Goal: Communication & Community: Answer question/provide support

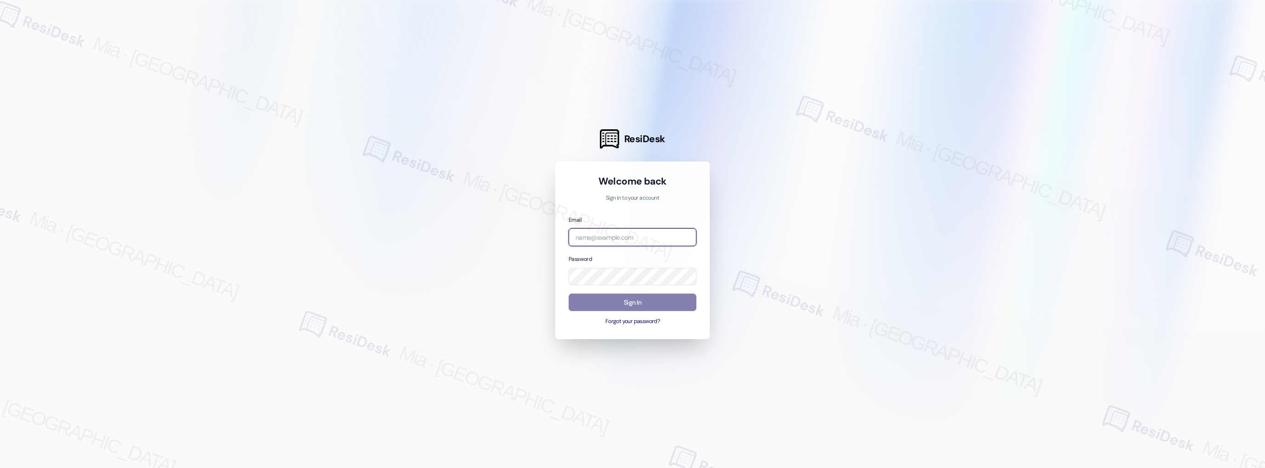
click at [622, 235] on input "email" at bounding box center [633, 237] width 128 height 18
type input "automated-surveys-boyd_wilson-mia.caampued@boyd_[DOMAIN_NAME]"
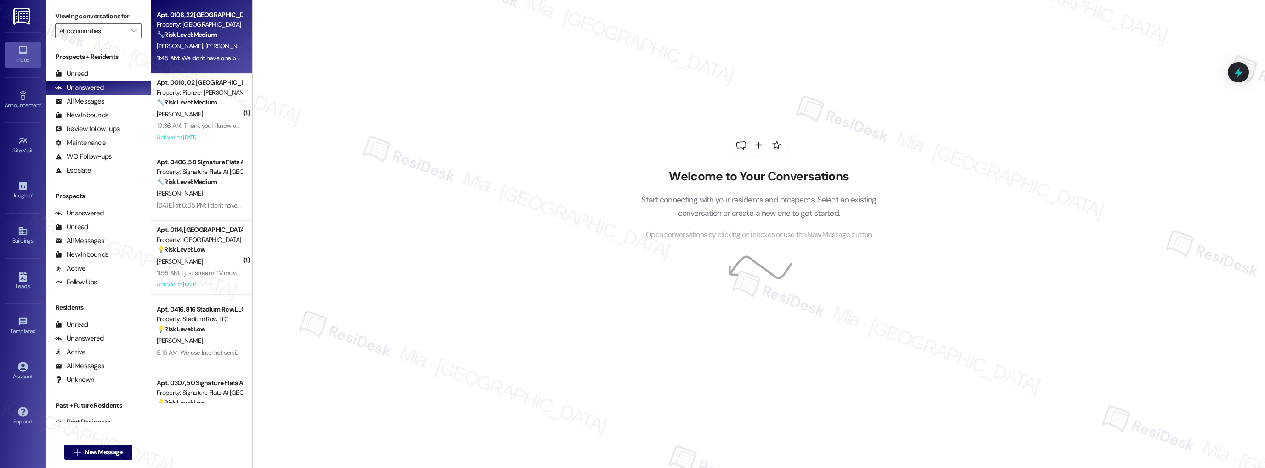
click at [217, 52] on div "11:45 AM: We don't have one but love to watch all the neighbor dogs jump In. An…" at bounding box center [199, 57] width 87 height 11
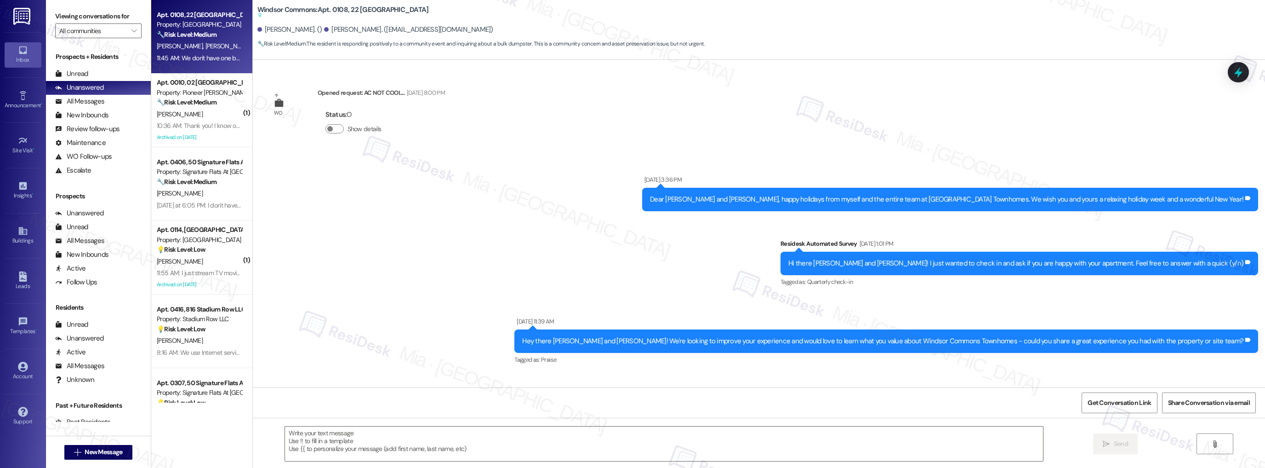
scroll to position [4512, 0]
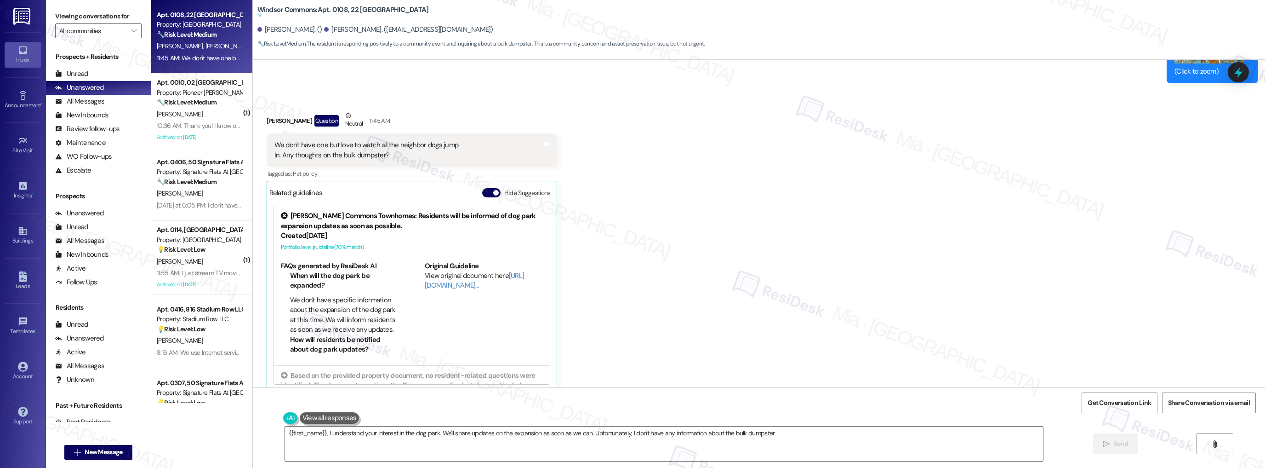
type textarea "{{first_name}}, I understand your interest in the dog park. We'll share updates…"
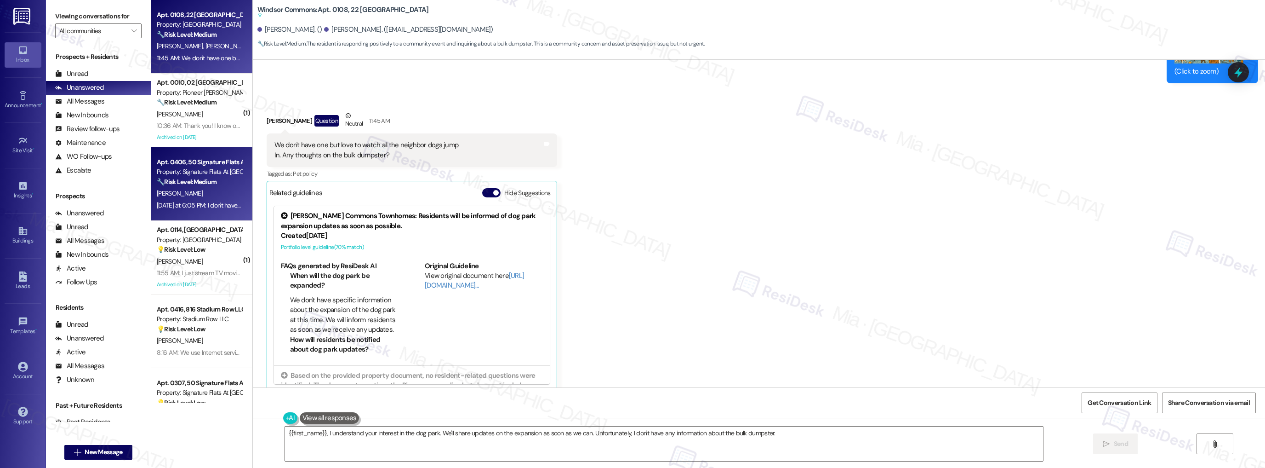
click at [209, 206] on div "[DATE] at 6:05 PM: I don't have internet and don't want it. I don't watch TV [D…" at bounding box center [253, 205] width 193 height 8
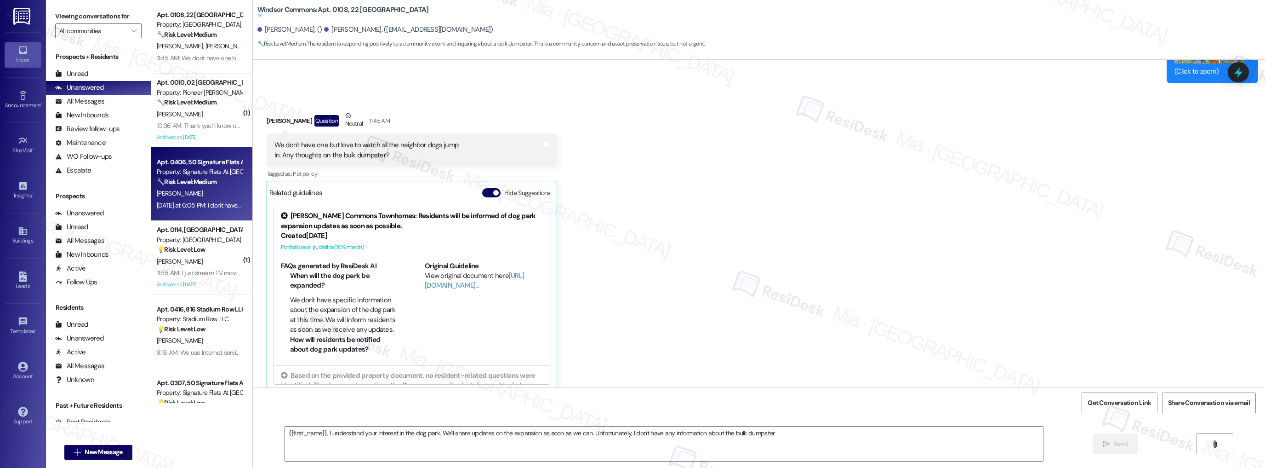
type textarea "Fetching suggested responses. Please feel free to read through the conversation…"
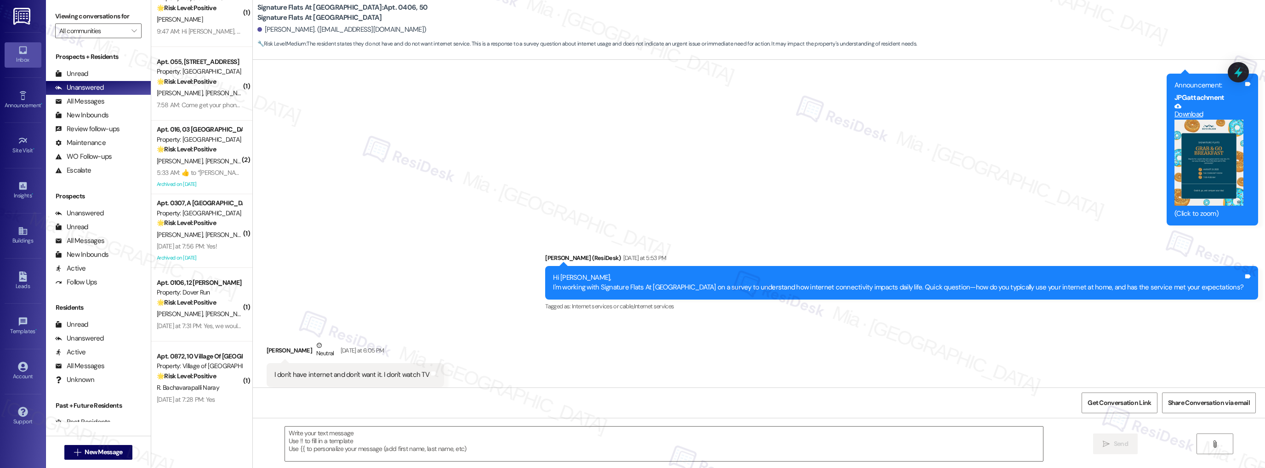
scroll to position [616, 0]
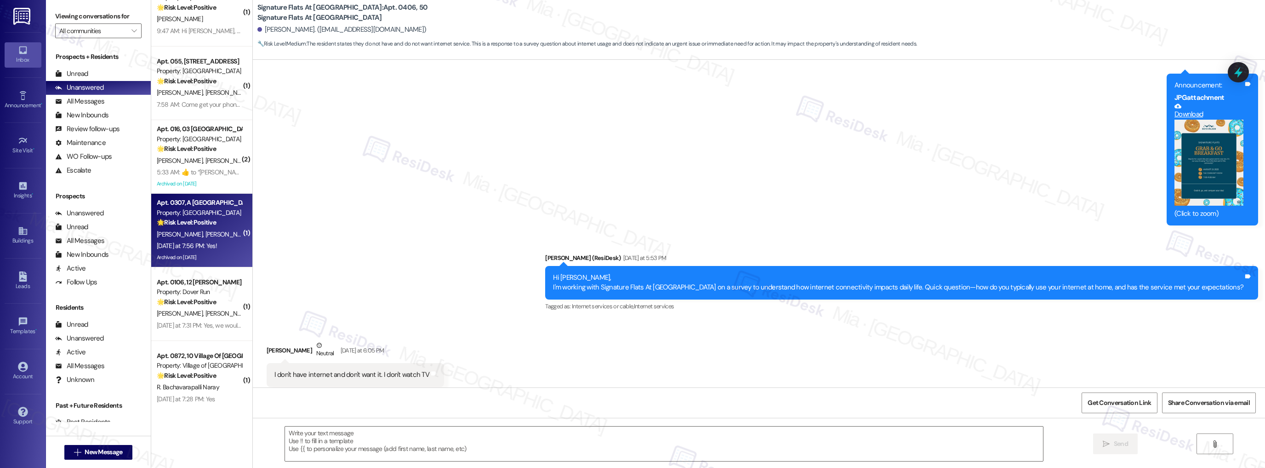
click at [203, 238] on div "[PERSON_NAME] [PERSON_NAME]" at bounding box center [199, 234] width 87 height 11
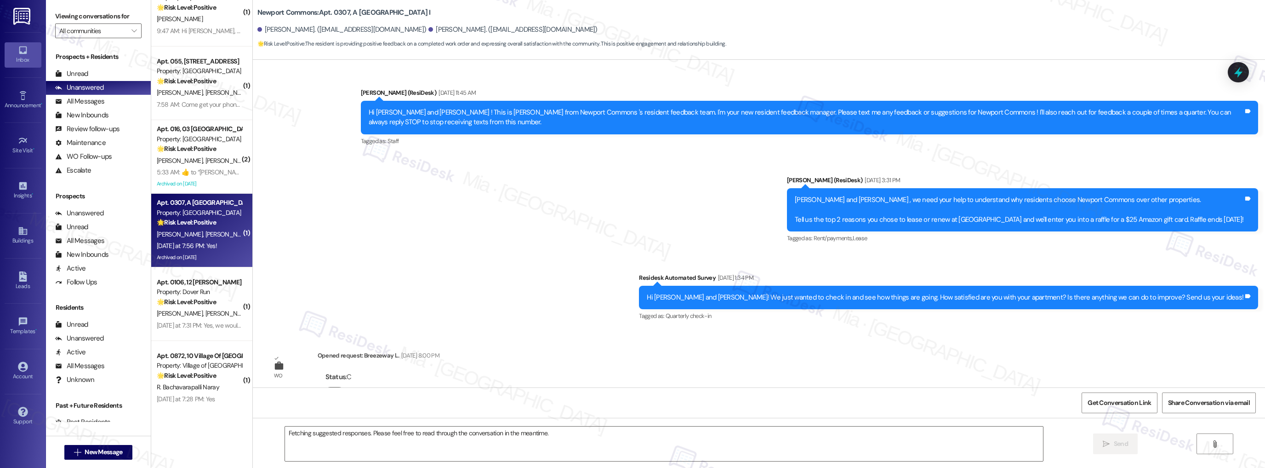
scroll to position [9908, 0]
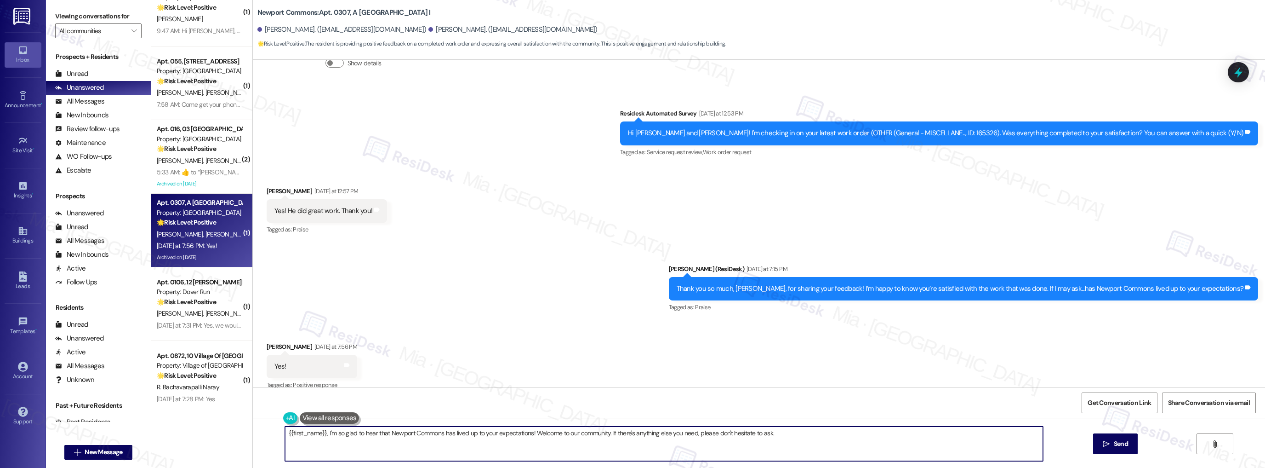
drag, startPoint x: 320, startPoint y: 434, endPoint x: 281, endPoint y: 434, distance: 39.5
click at [285, 434] on textarea "{{first_name}}, I'm so glad to hear that Newport Commons has lived up to your e…" at bounding box center [664, 443] width 759 height 34
drag, startPoint x: 607, startPoint y: 435, endPoint x: 774, endPoint y: 435, distance: 167.4
click at [774, 435] on textarea "Thanks [PERSON_NAME], I'm so glad to hear that Newport Commons has lived up to …" at bounding box center [664, 443] width 759 height 34
paste textarea "Could I ask a quick favor? If you don’t mind, would you be willing to share you…"
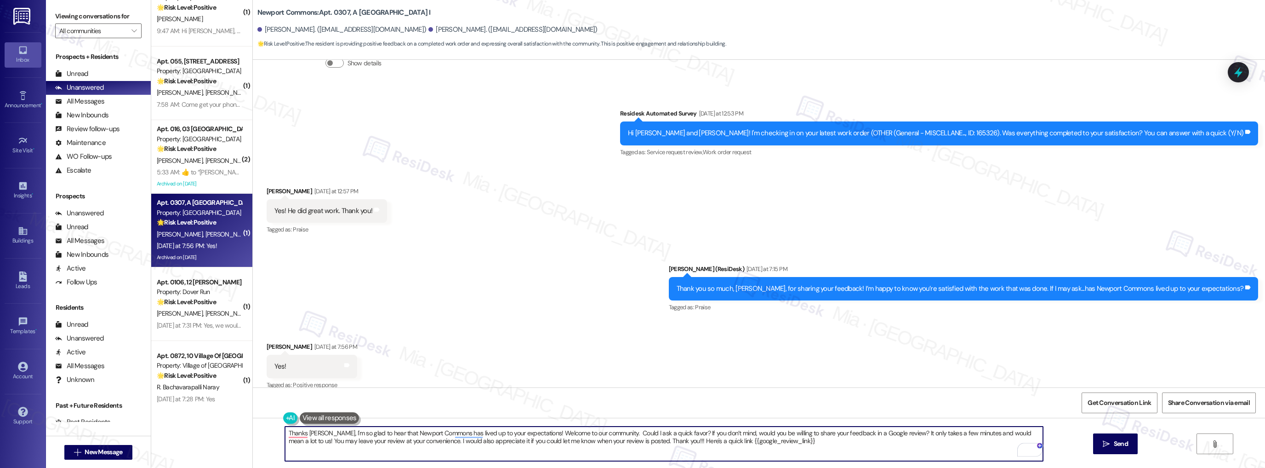
click at [608, 434] on textarea "Thanks [PERSON_NAME], I'm so glad to hear that Newport Commons has lived up to …" at bounding box center [664, 443] width 759 height 34
click at [301, 406] on span "Thanks" at bounding box center [294, 405] width 24 height 8
type textarea "Thanks, [PERSON_NAME], I'm so glad to hear that Newport Commons has lived up to…"
click at [800, 346] on div "Received via SMS [PERSON_NAME] [DATE] at 7:56 PM Yes! Tags and notes Tagged as:…" at bounding box center [759, 360] width 1013 height 78
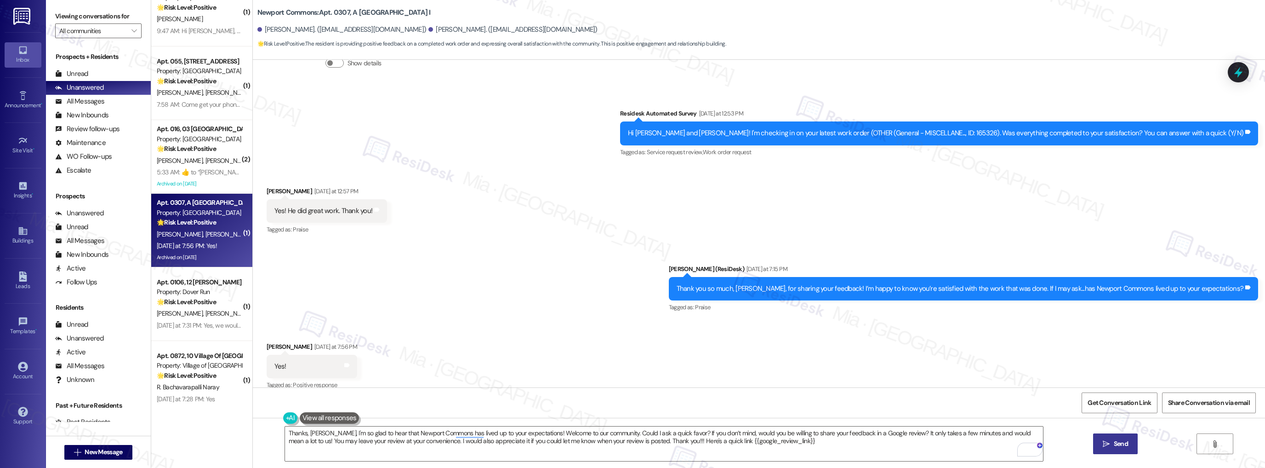
click at [1119, 443] on span "Send" at bounding box center [1121, 444] width 14 height 10
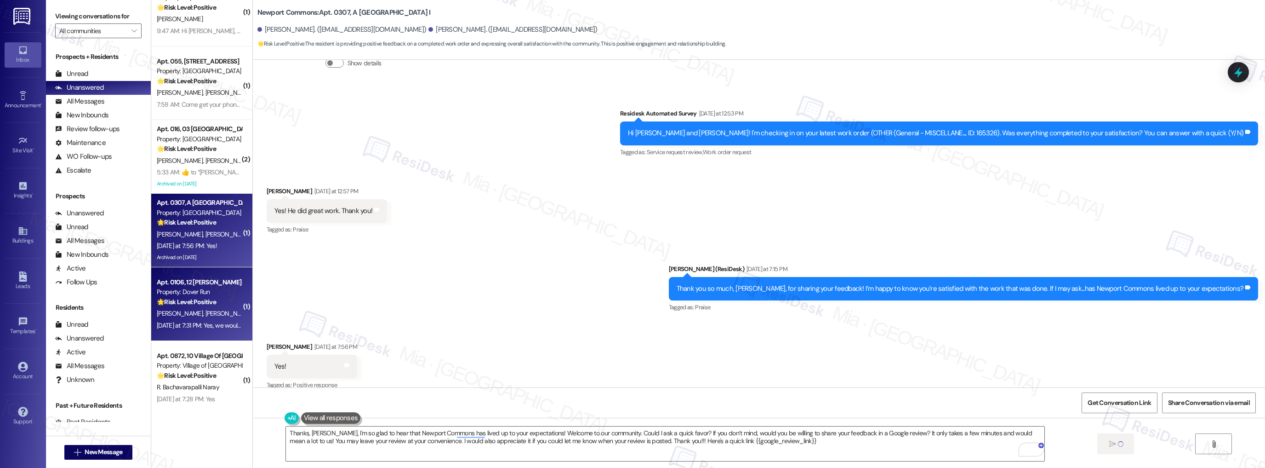
click at [216, 320] on div "[DATE] at 7:31 PM: Yes, we would recommend Dover run to anyone looking for an a…" at bounding box center [199, 325] width 87 height 11
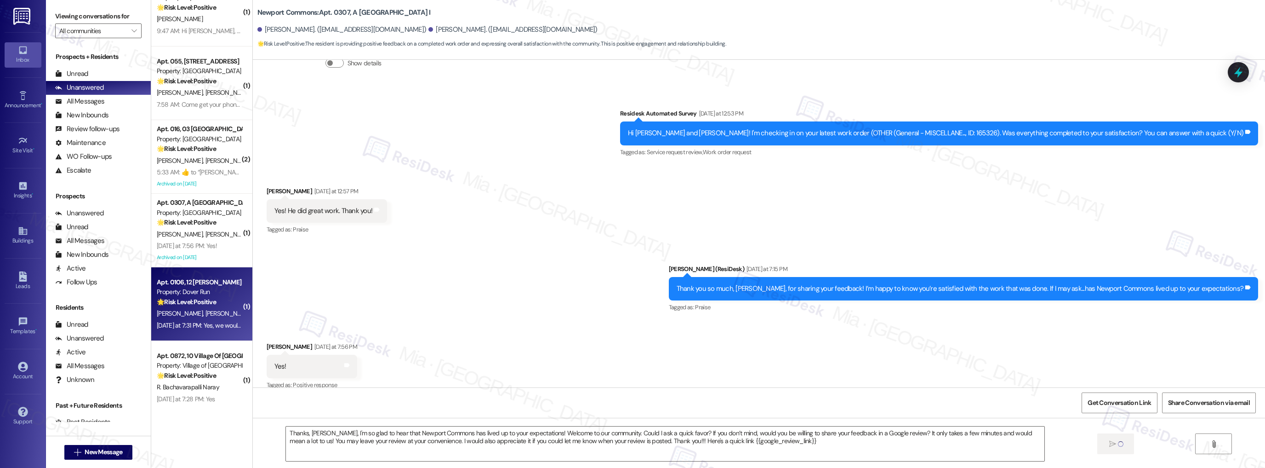
type textarea "Fetching suggested responses. Please feel free to read through the conversation…"
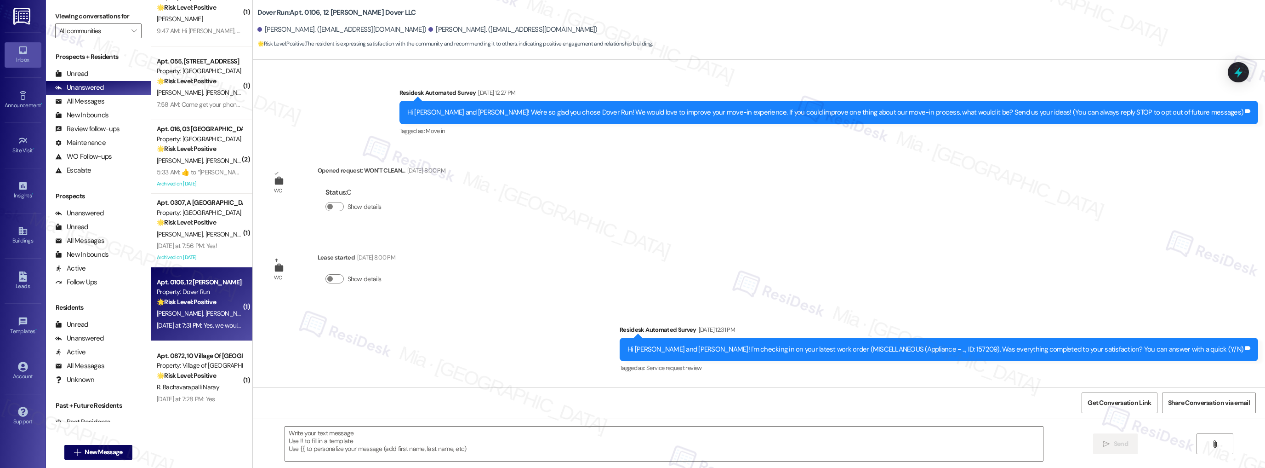
scroll to position [2244, 0]
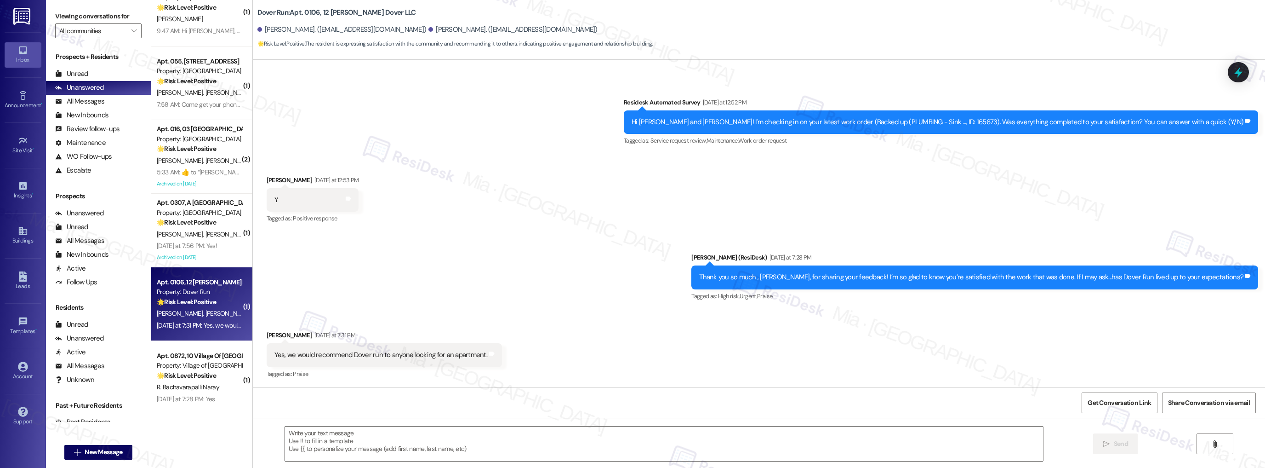
type textarea "Fetching suggested responses. Please feel free to read through the conversation…"
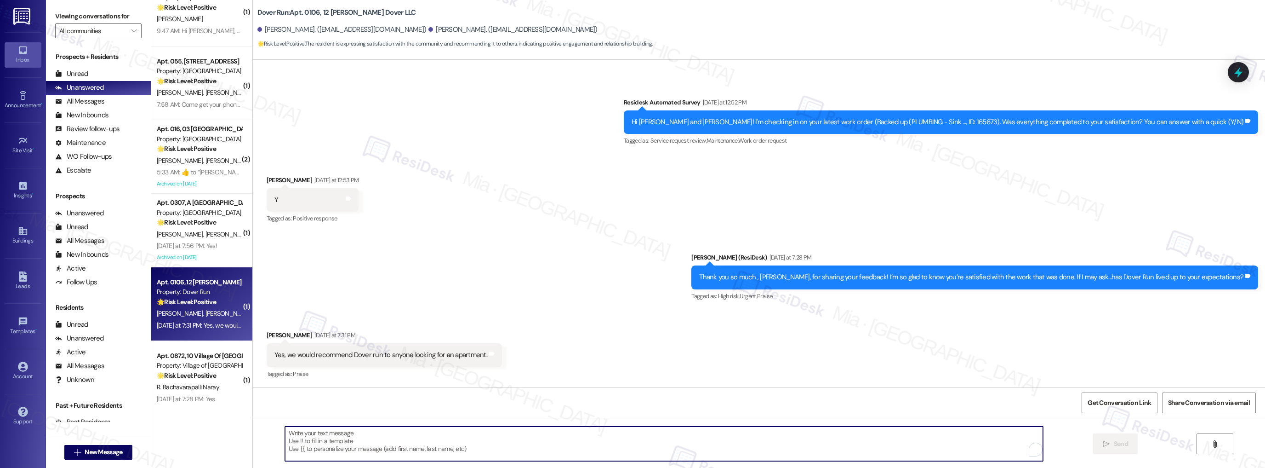
click at [317, 434] on textarea "To enrich screen reader interactions, please activate Accessibility in Grammarl…" at bounding box center [664, 443] width 759 height 34
paste textarea "Could I ask a quick favor? If you don’t mind, would you be willing to share you…"
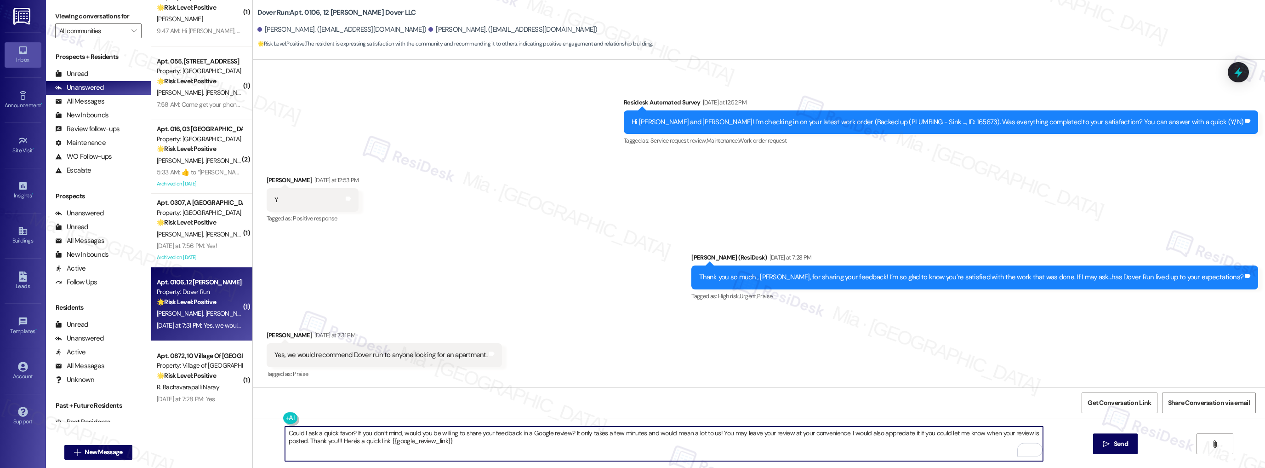
click at [285, 431] on textarea "Could I ask a quick favor? If you don’t mind, would you be willing to share you…" at bounding box center [664, 443] width 759 height 34
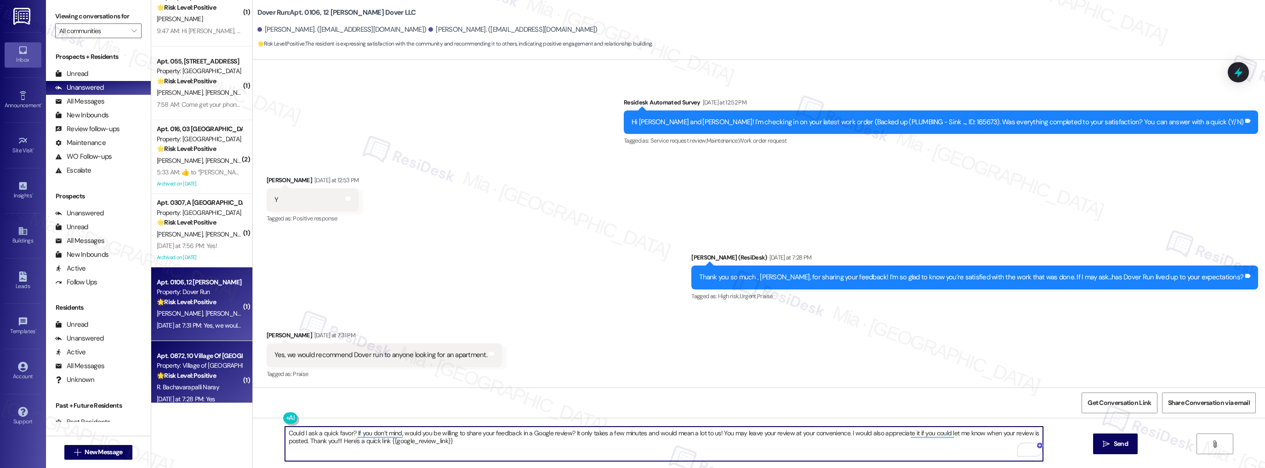
type textarea "Could I ask a quick favor? If you don’t mind, would you be willing to share you…"
click at [199, 383] on span "R. Bachavarapalli Naray" at bounding box center [188, 387] width 63 height 8
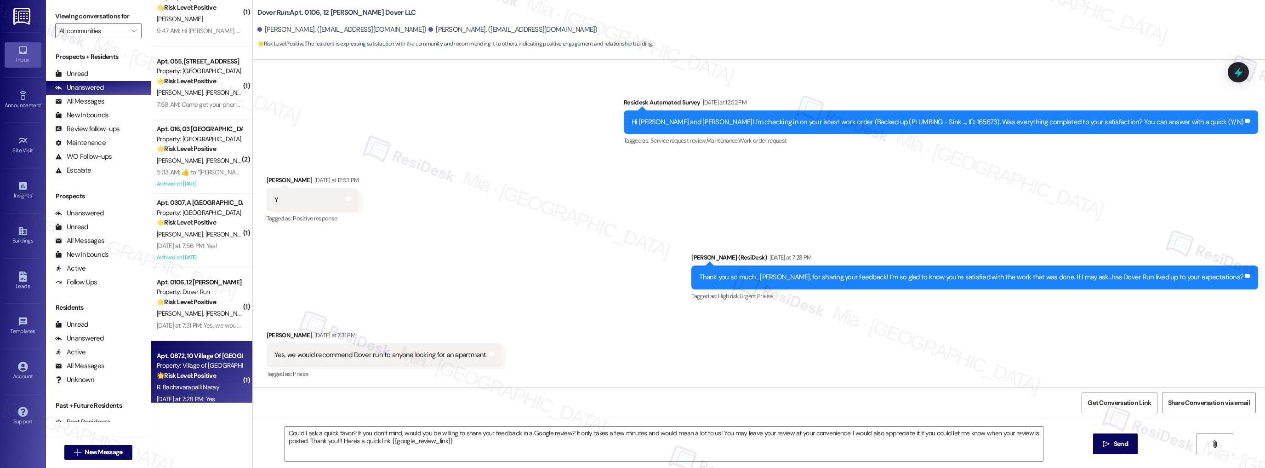
type textarea "Fetching suggested responses. Please feel free to read through the conversation…"
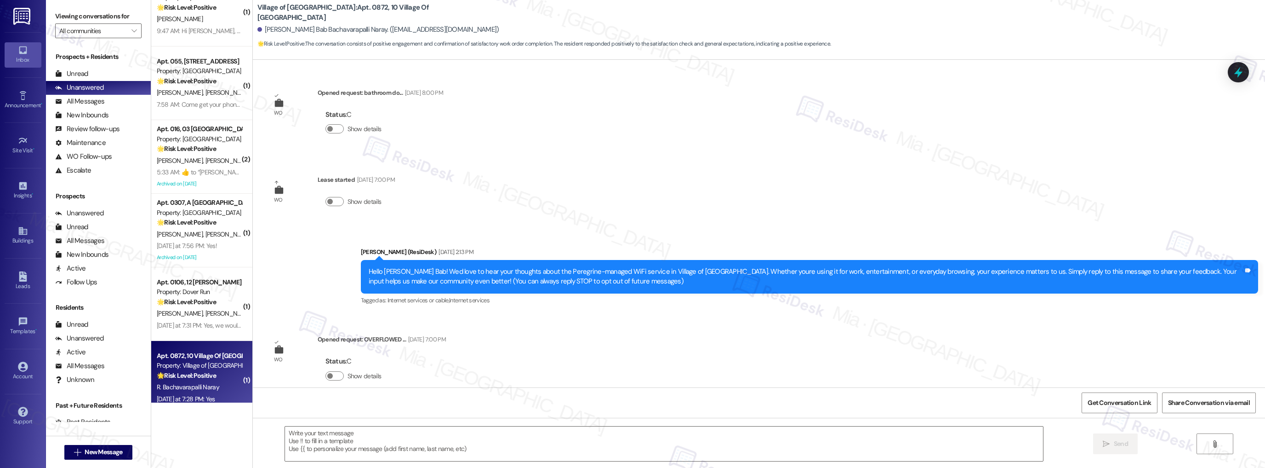
scroll to position [6557, 0]
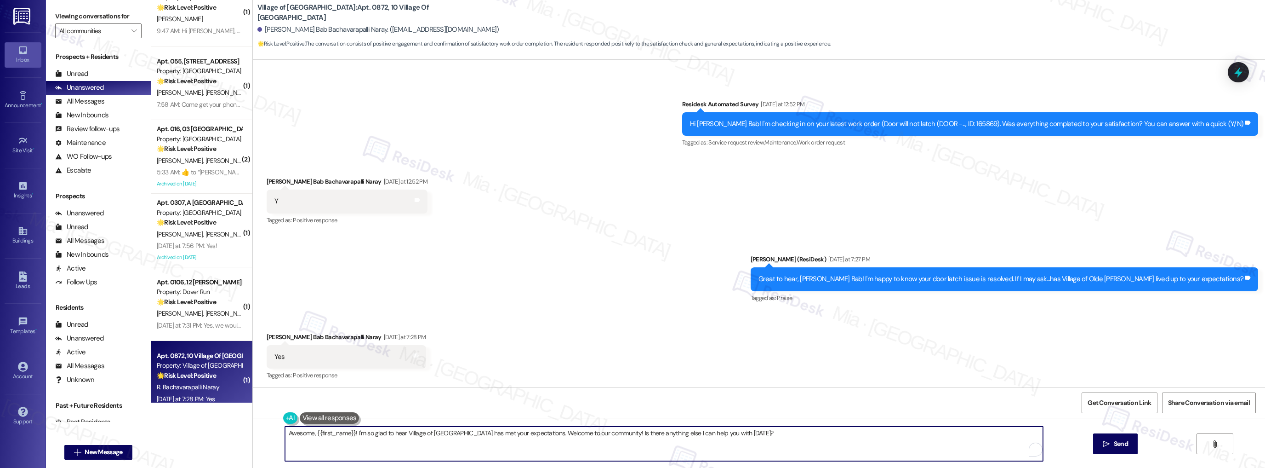
drag, startPoint x: 540, startPoint y: 433, endPoint x: 763, endPoint y: 433, distance: 222.6
click at [763, 433] on textarea "Awesome, {{first_name}}! I'm so glad to hear Village of [GEOGRAPHIC_DATA] has m…" at bounding box center [664, 443] width 759 height 34
paste textarea "Could I ask a quick favor? If you don’t mind, would you be willing to share you…"
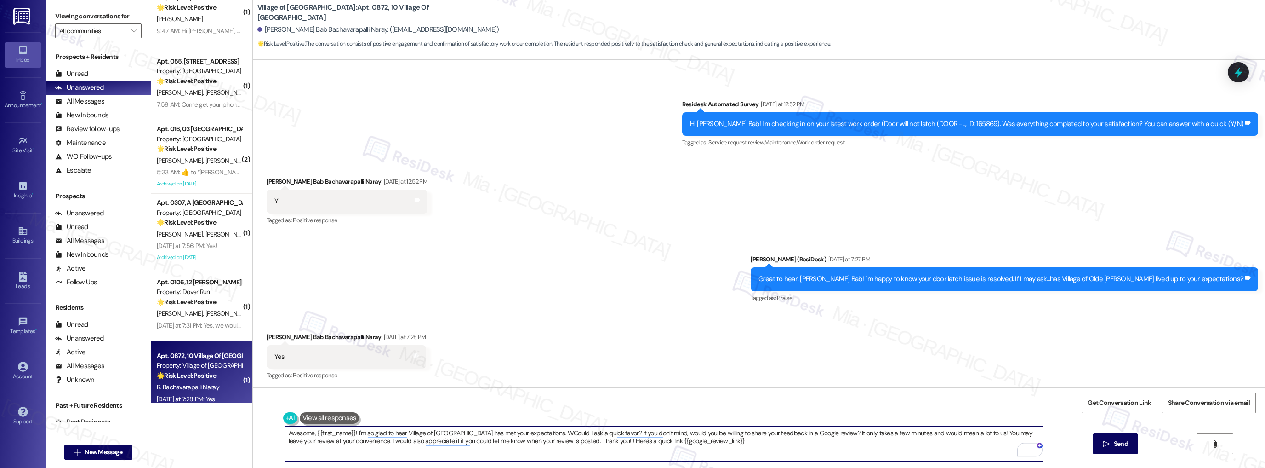
click at [543, 432] on textarea "Awesome, {{first_name}}! I'm so glad to hear Village of [GEOGRAPHIC_DATA] has m…" at bounding box center [664, 443] width 759 height 34
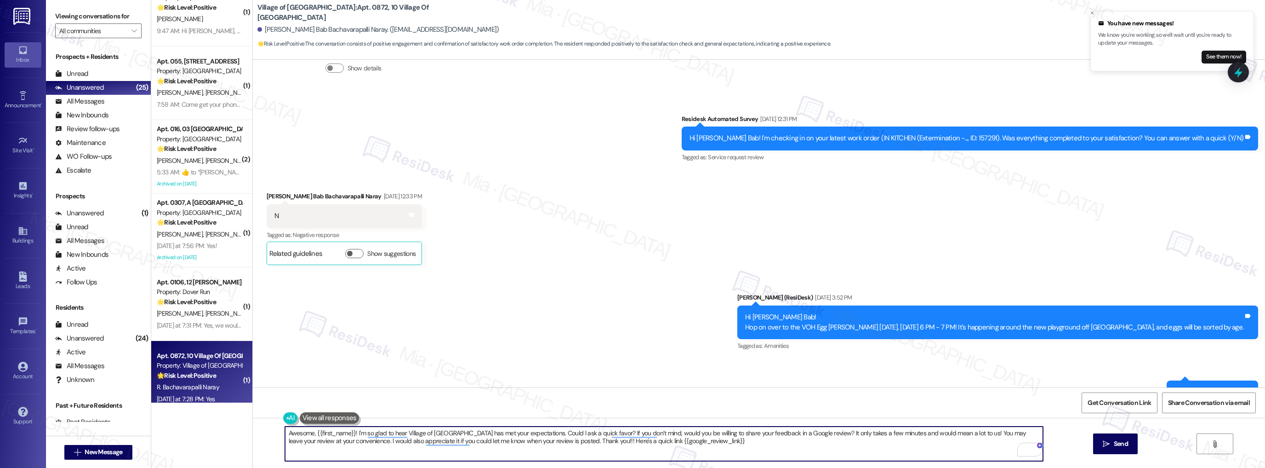
scroll to position [1333, 0]
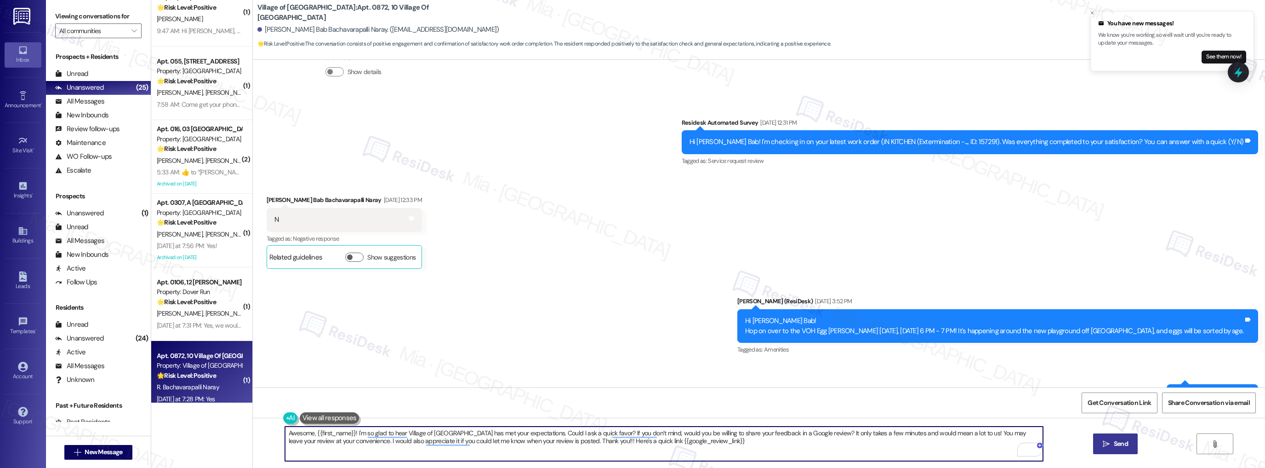
type textarea "Awesome, {{first_name}}! I'm so glad to hear Village of [GEOGRAPHIC_DATA] has m…"
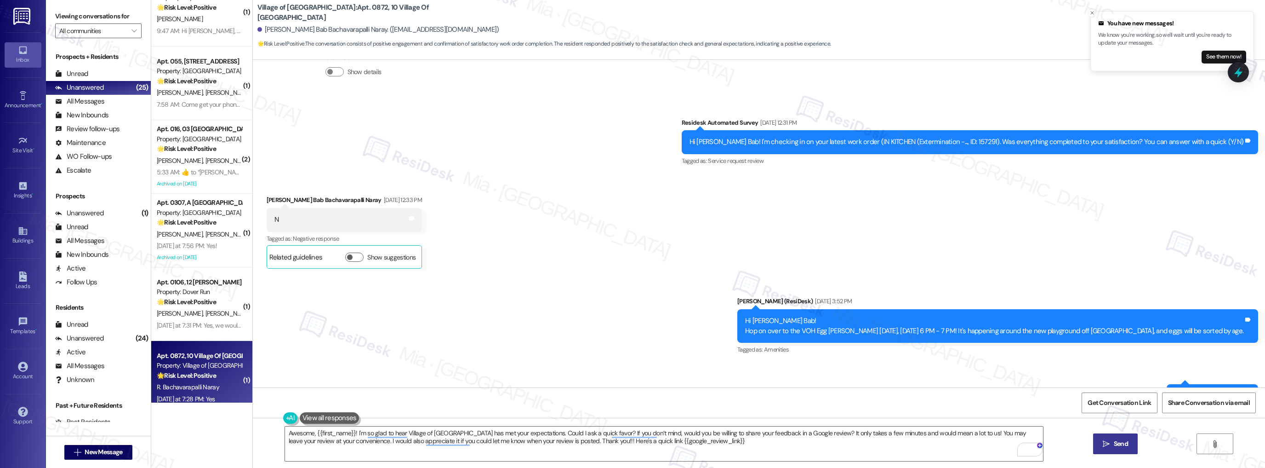
click at [1120, 441] on span "Send" at bounding box center [1121, 444] width 14 height 10
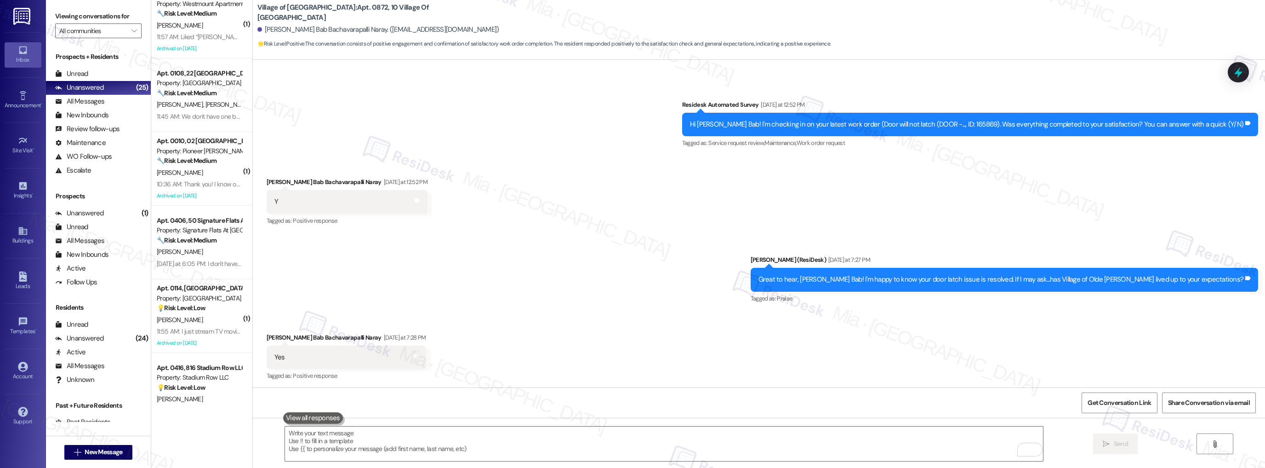
scroll to position [0, 0]
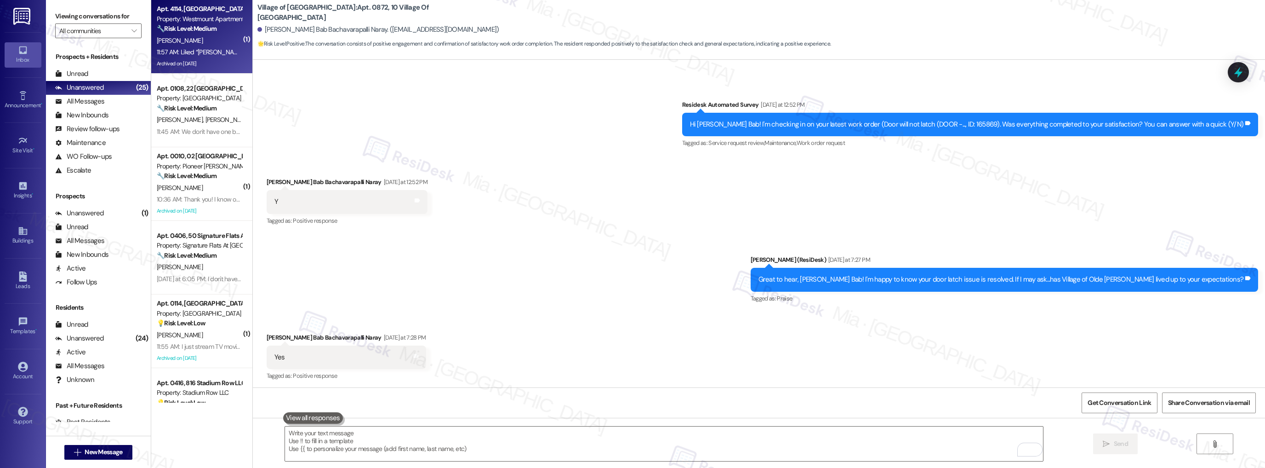
click at [218, 43] on div "[PERSON_NAME]" at bounding box center [199, 40] width 87 height 11
type textarea "Fetching suggested responses. Please feel free to read through the conversation…"
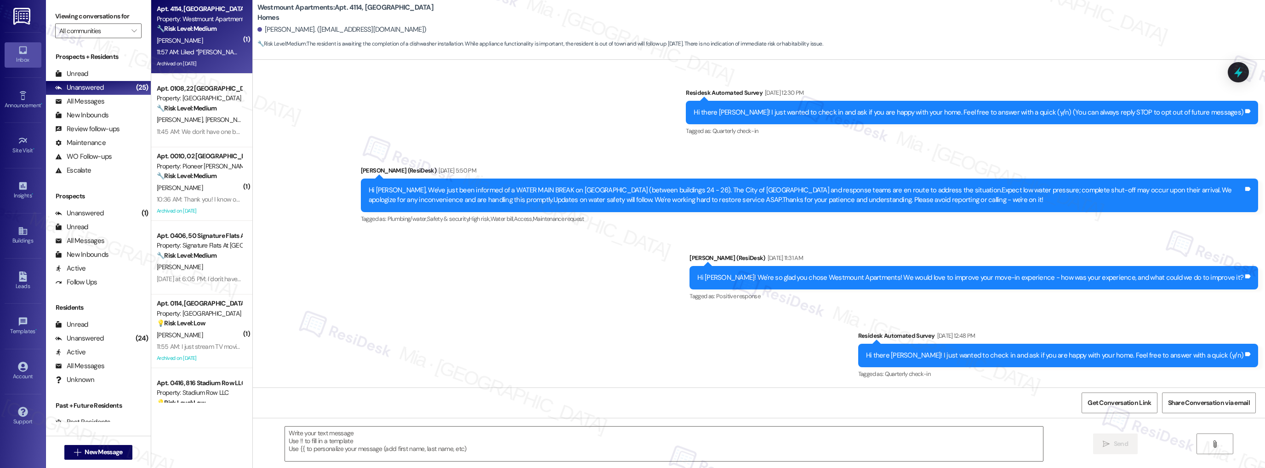
scroll to position [6592, 0]
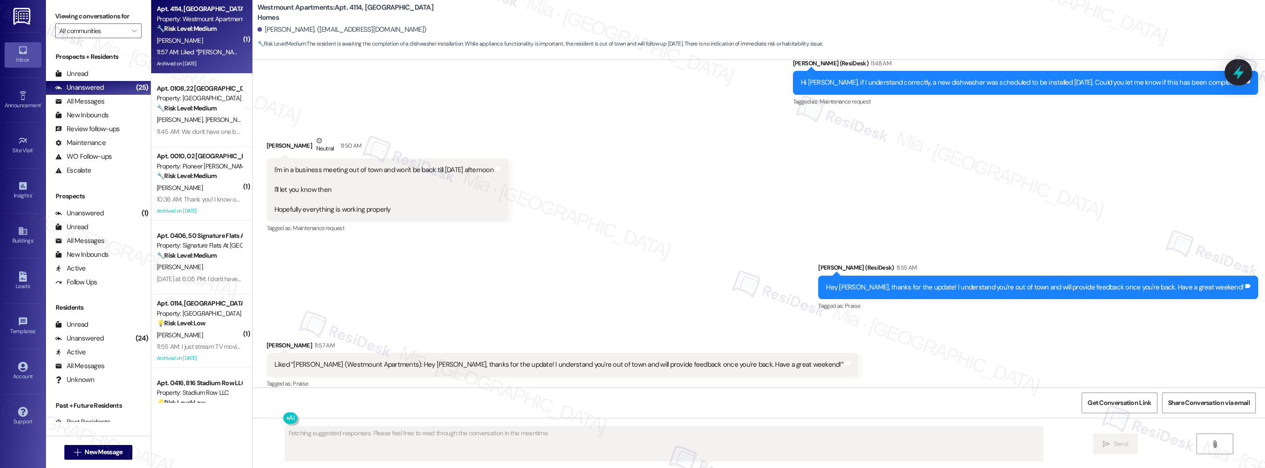
click at [1236, 73] on icon at bounding box center [1238, 72] width 11 height 14
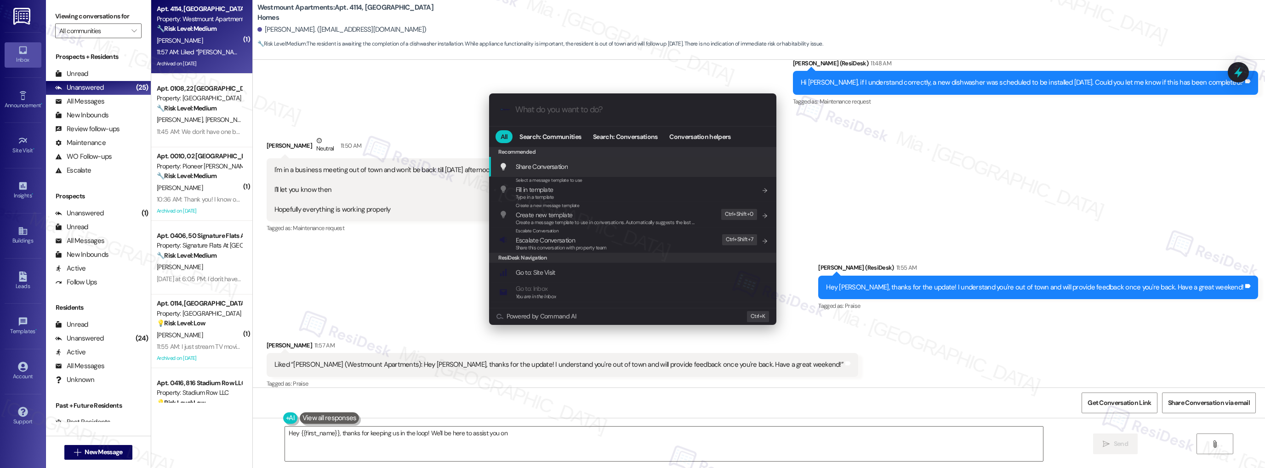
type textarea "Hey {{first_name}}, thanks for keeping us in the loop! We'll be here to assist …"
type input "a"
type textarea "Hey {{first_name}}, thanks for keeping us in the loop! We'll be here to assist …"
type input "ar"
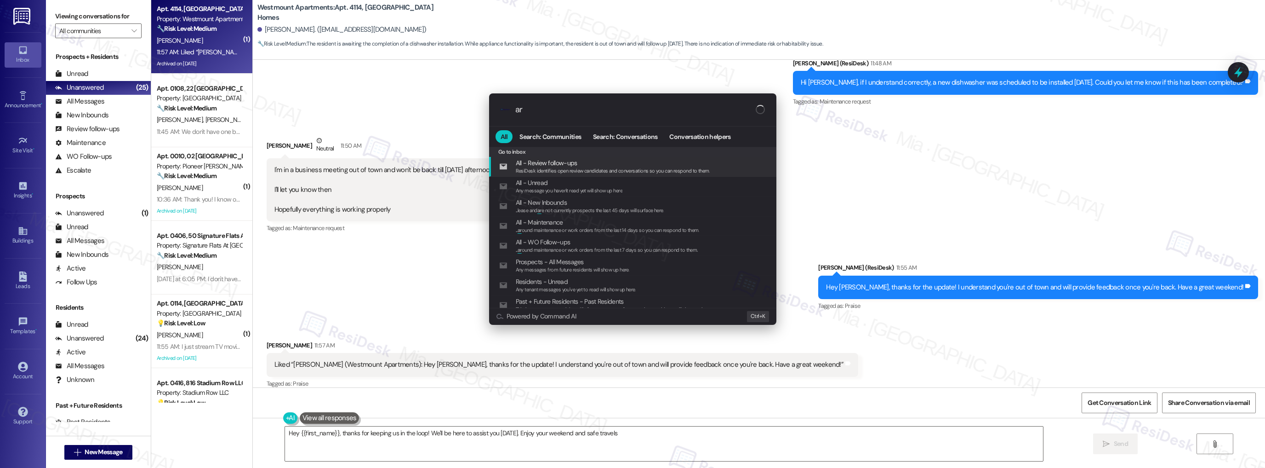
type textarea "Hey {{first_name}}, thanks for keeping us in the loop! We'll be here to assist …"
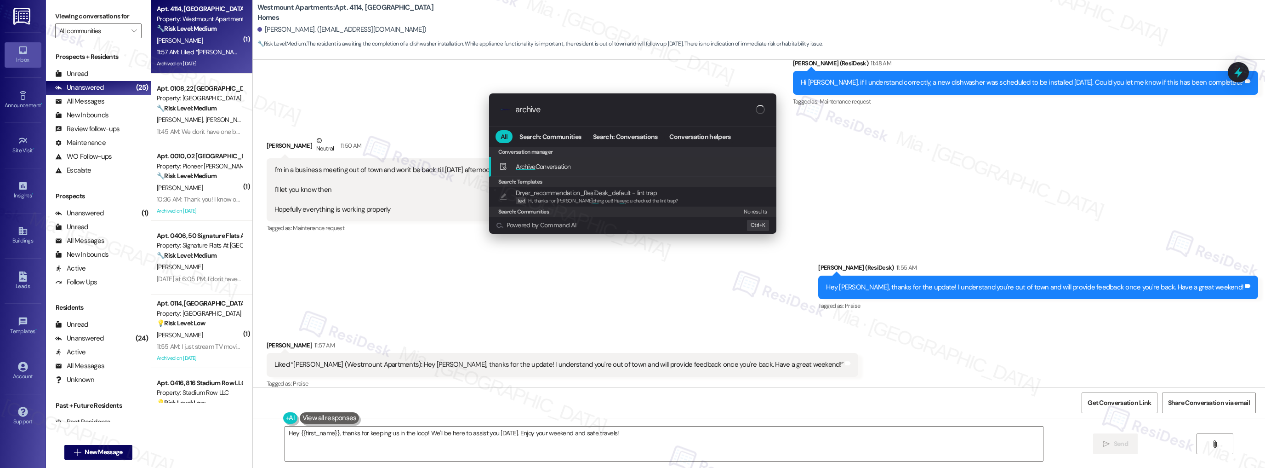
type input "archive"
click at [528, 166] on span "Archive" at bounding box center [526, 166] width 20 height 8
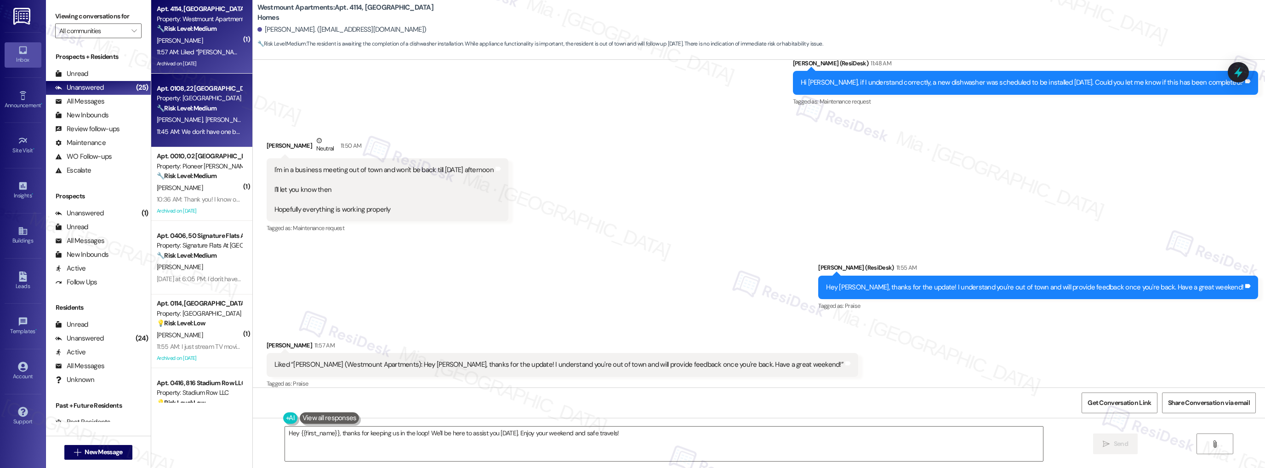
click at [220, 123] on div "[PERSON_NAME] [PERSON_NAME]" at bounding box center [199, 119] width 87 height 11
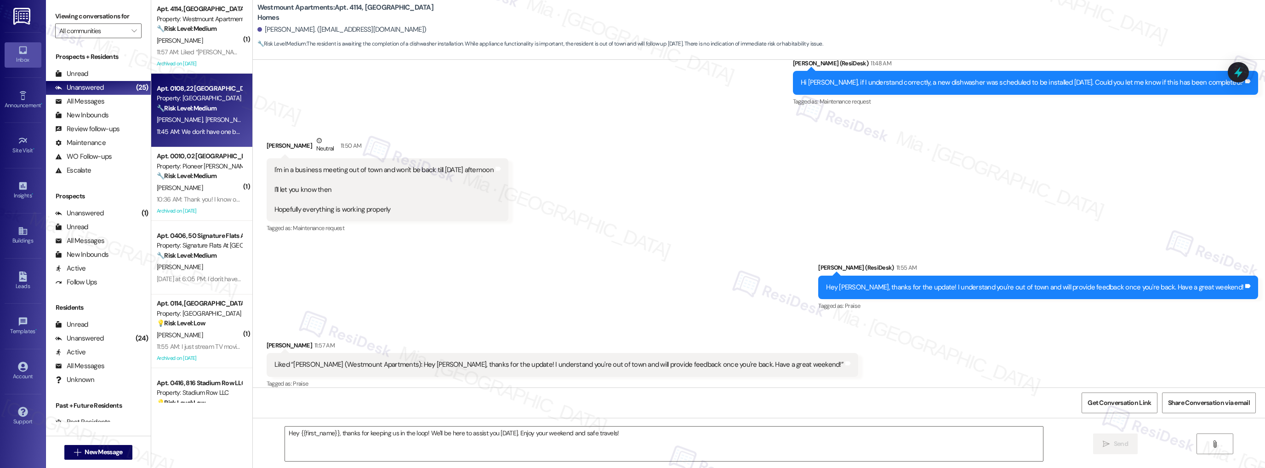
type textarea "Fetching suggested responses. Please feel free to read through the conversation…"
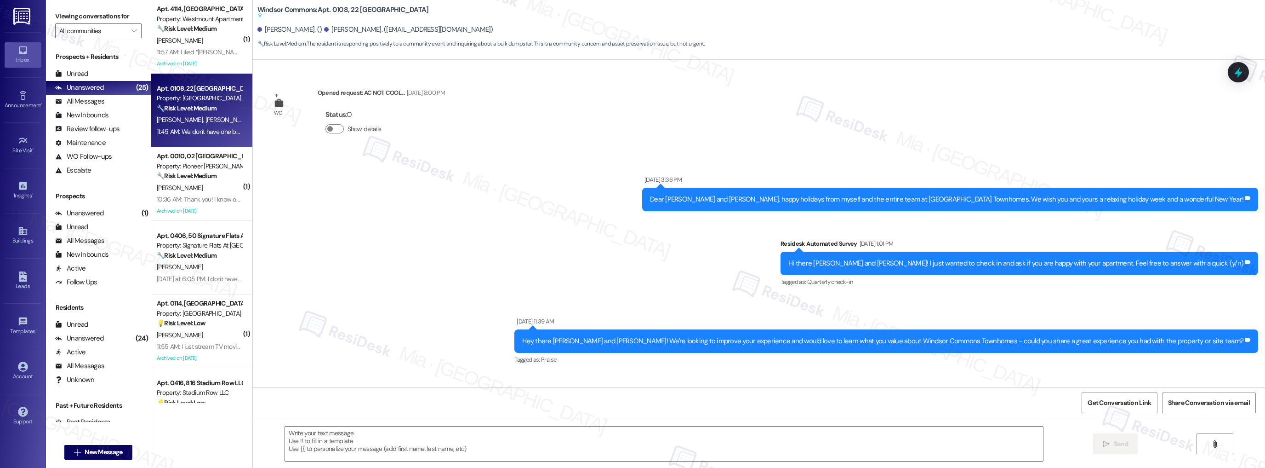
scroll to position [4512, 0]
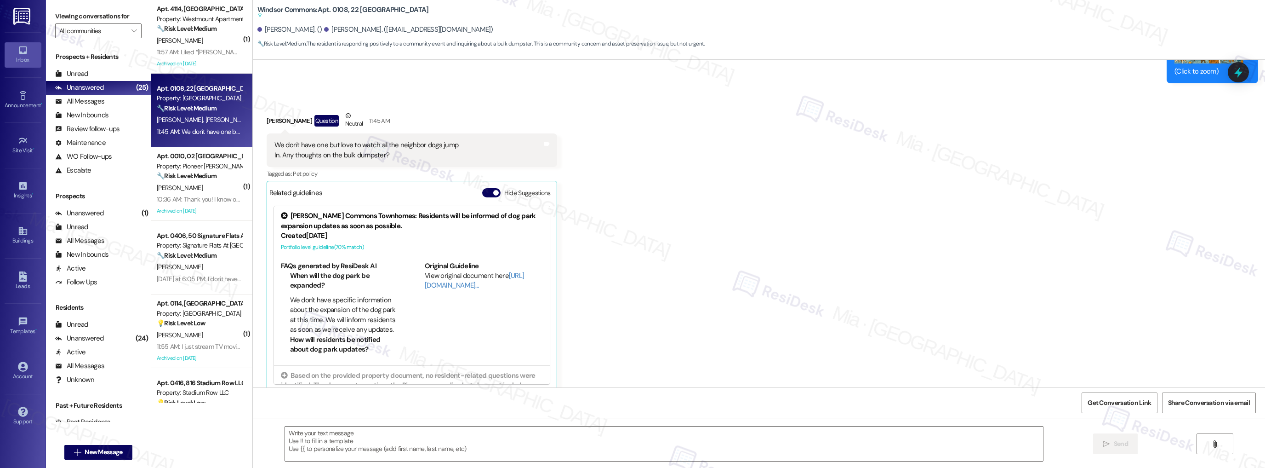
type textarea "Fetching suggested responses. Please feel free to read through the conversation…"
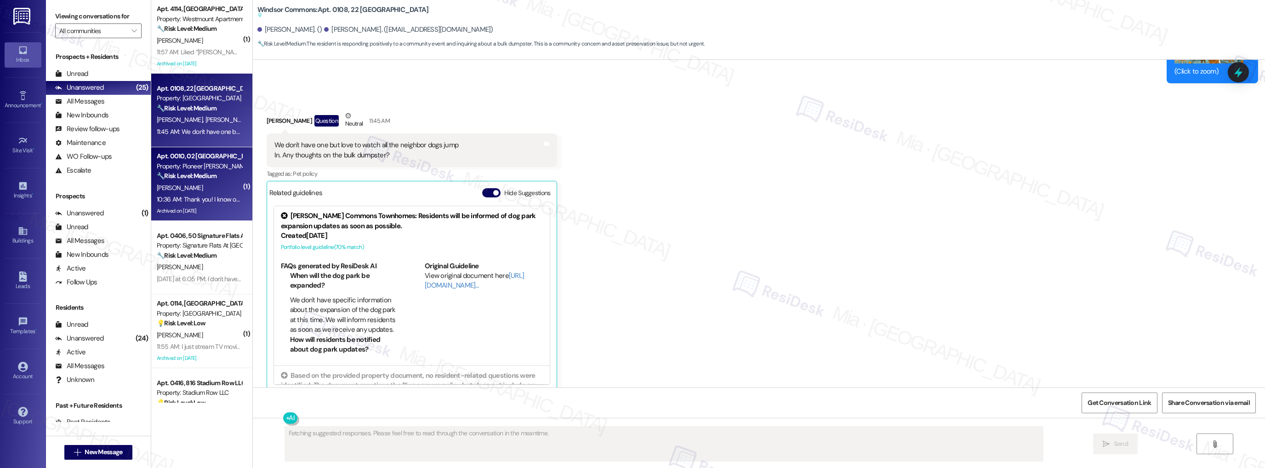
click at [221, 164] on div "Property: Pioneer [PERSON_NAME]" at bounding box center [199, 166] width 85 height 10
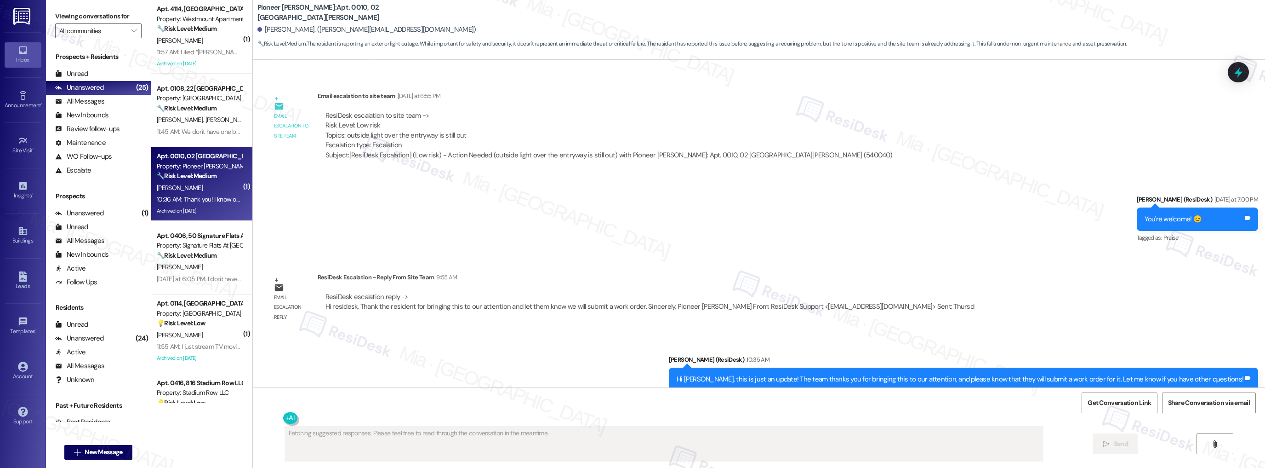
scroll to position [12927, 0]
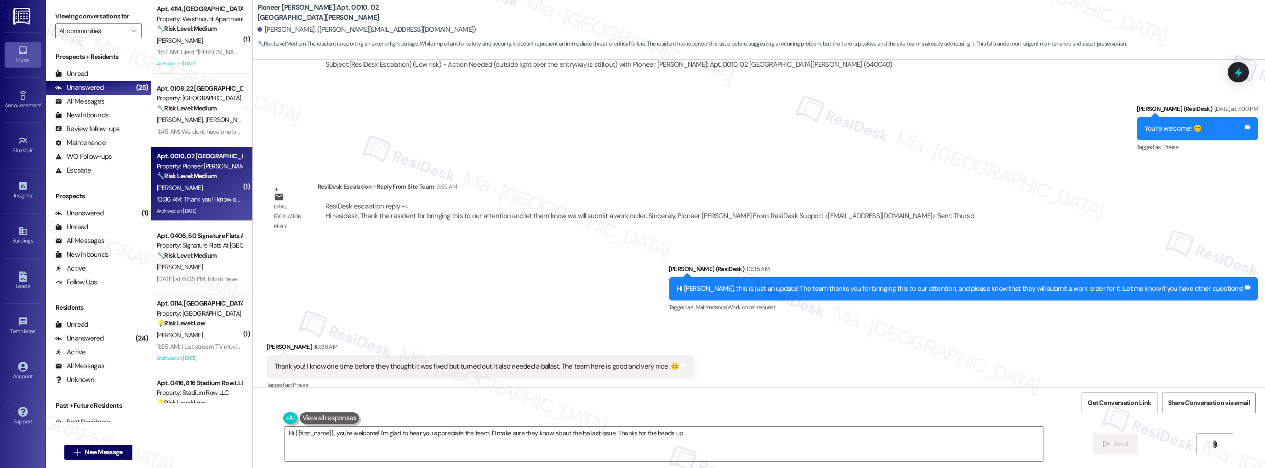
type textarea "Hi {{first_name}}, you're welcome! I'm glad to hear you appreciate the team. I'…"
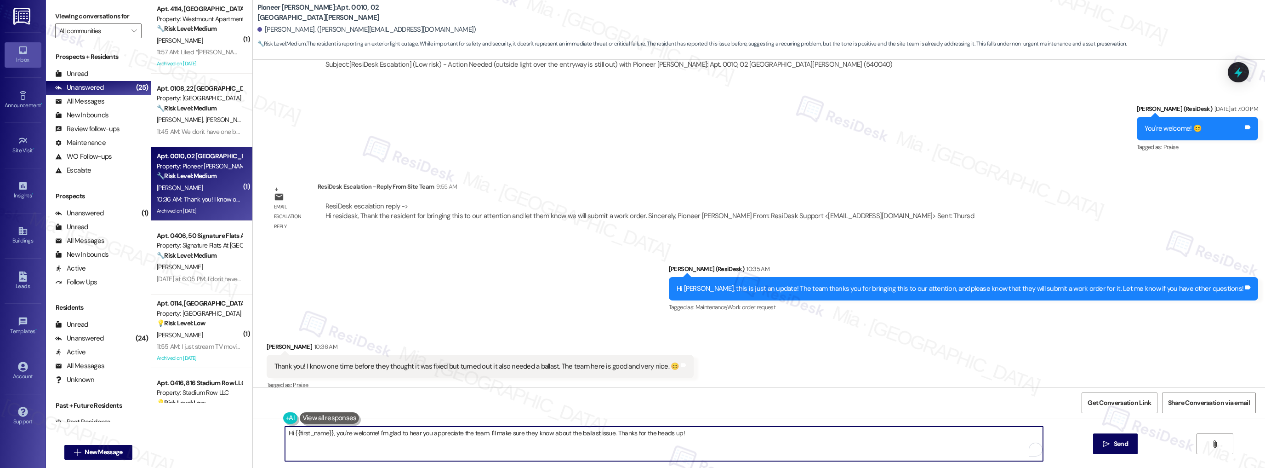
click at [484, 433] on textarea "Hi {{first_name}}, you're welcome! I'm glad to hear you appreciate the team. I'…" at bounding box center [664, 443] width 759 height 34
drag, startPoint x: 485, startPoint y: 433, endPoint x: 520, endPoint y: 433, distance: 34.9
click at [520, 433] on textarea "Hi {{first_name}}, you're welcome! I'm glad to hear you appreciate the team. I'…" at bounding box center [664, 443] width 759 height 34
drag, startPoint x: 333, startPoint y: 433, endPoint x: 275, endPoint y: 433, distance: 58.4
click at [280, 433] on div "Hi {{first_name}}, you're welcome! I'm glad to hear you appreciate the team. I'…" at bounding box center [660, 443] width 760 height 35
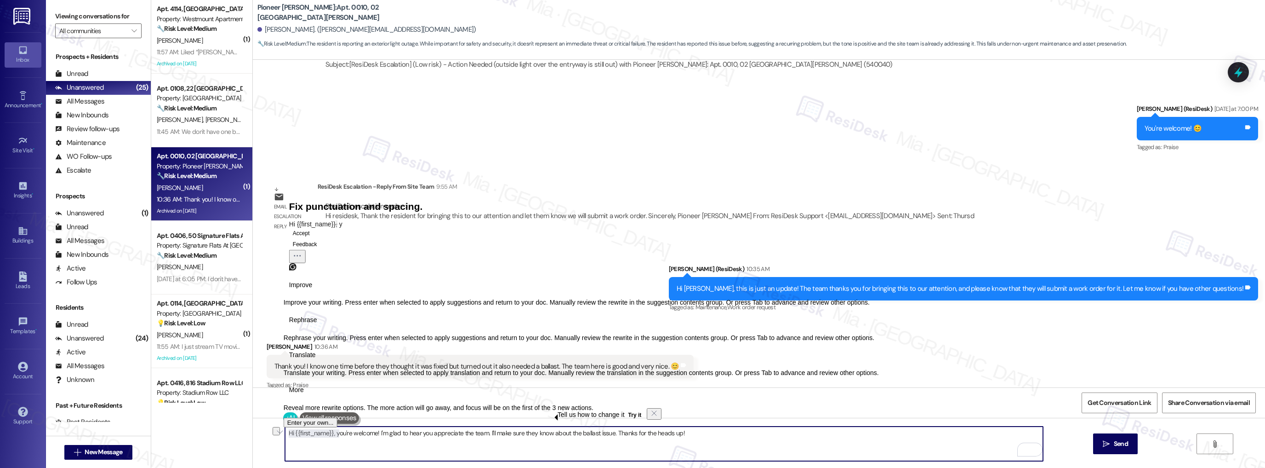
click at [363, 447] on textarea "Hi {{first_name}}, you're welcome! I'm glad to hear you appreciate the team. I'…" at bounding box center [664, 443] width 759 height 34
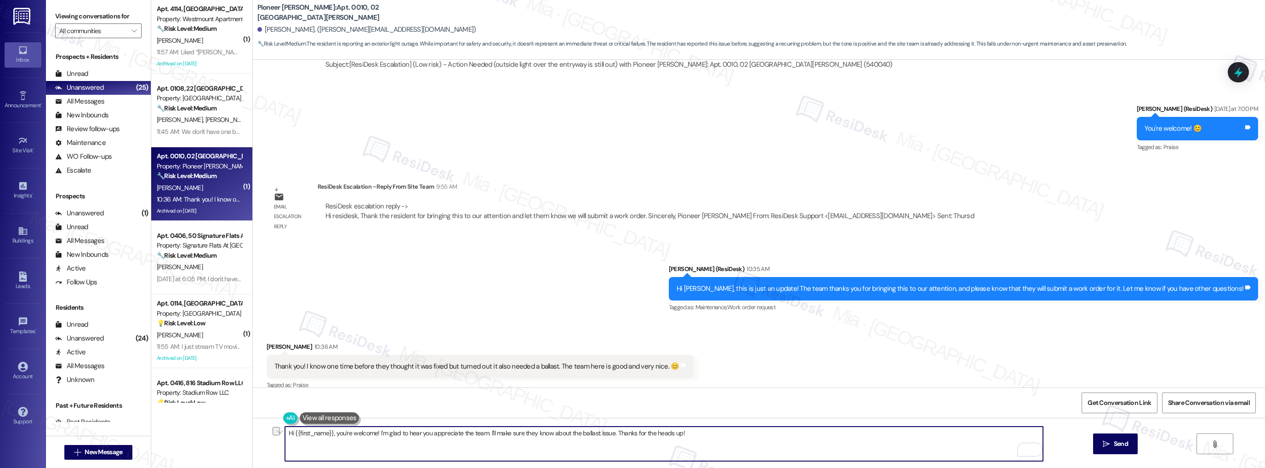
drag, startPoint x: 333, startPoint y: 433, endPoint x: 275, endPoint y: 433, distance: 57.9
click at [275, 433] on div "Hi {{first_name}}, you're welcome! I'm glad to hear you appreciate the team. I'…" at bounding box center [759, 452] width 1013 height 69
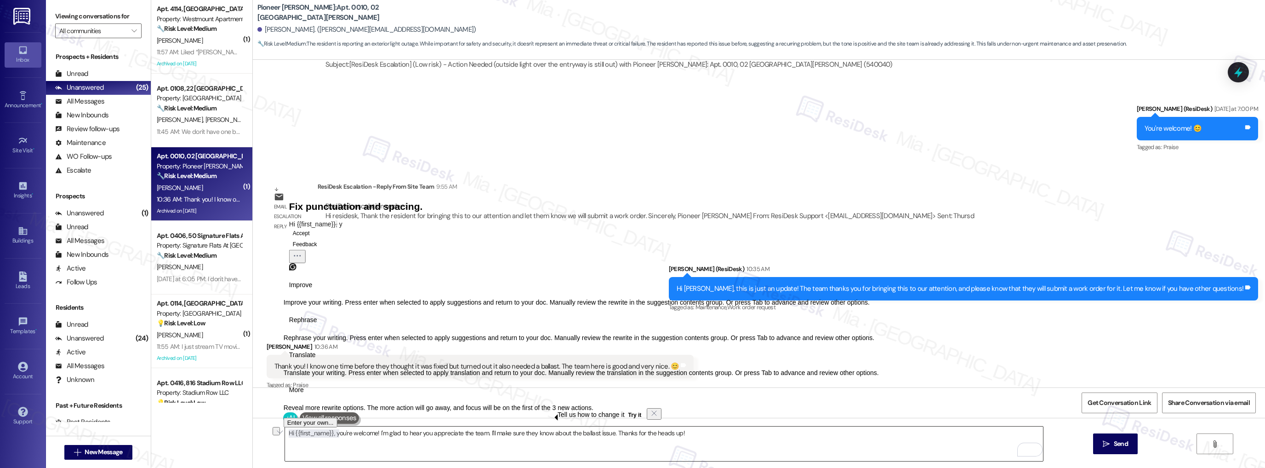
click at [331, 442] on textarea "Hi {{first_name}}, you're welcome! I'm glad to hear you appreciate the team. I'…" at bounding box center [664, 443] width 759 height 34
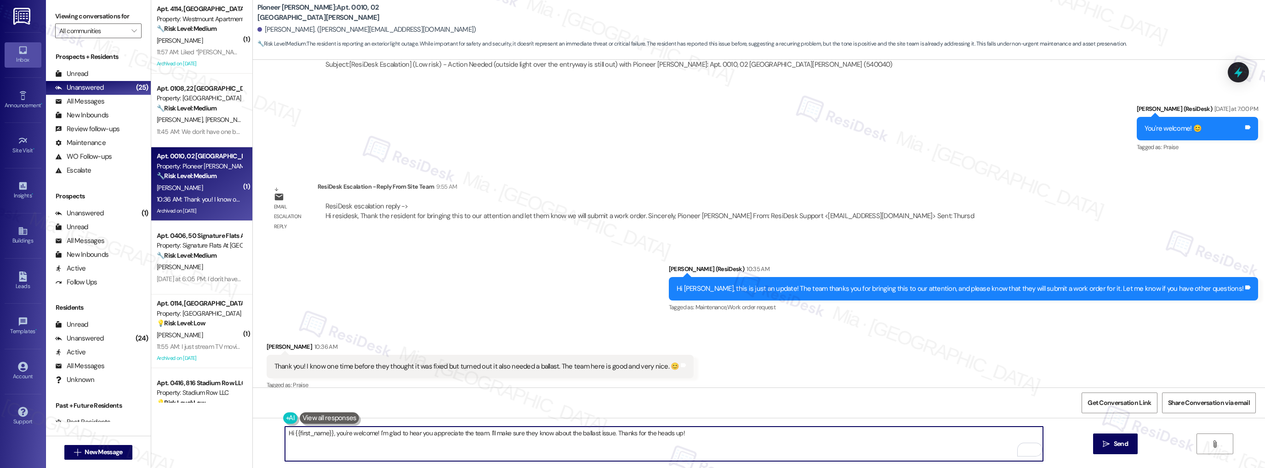
click at [332, 433] on textarea "Hi {{first_name}}, you're welcome! I'm glad to hear you appreciate the team. I'…" at bounding box center [664, 443] width 759 height 34
drag, startPoint x: 331, startPoint y: 434, endPoint x: 279, endPoint y: 434, distance: 52.0
click at [279, 434] on div "Hi {{first_name}}, you're welcome! I'm glad to hear you appreciate the team. I'…" at bounding box center [759, 452] width 1013 height 69
click at [285, 432] on textarea "you're welcome! I'm glad to hear you appreciate the team. I'll make sure they k…" at bounding box center [664, 443] width 759 height 34
click at [436, 434] on textarea "You're welcome! I'm glad to hear you appreciate the team. I'll make sure they k…" at bounding box center [664, 443] width 759 height 34
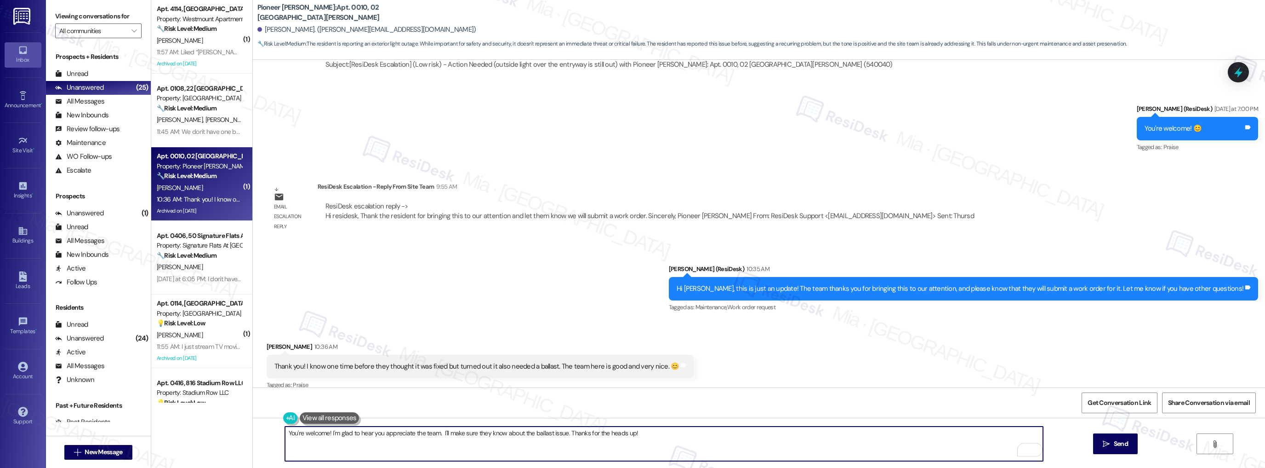
click at [436, 432] on textarea "You're welcome! I'm glad to hear you appreciate the team. I'll make sure they k…" at bounding box center [664, 443] width 759 height 34
drag, startPoint x: 446, startPoint y: 432, endPoint x: 644, endPoint y: 432, distance: 197.3
click at [643, 432] on textarea "You're welcome! I'm glad to hear you appreciate the team. 😊 I'll make sure they…" at bounding box center [664, 443] width 759 height 34
type textarea "You're welcome! I'm glad to hear you appreciate the team. 😊 Have a great weeken…"
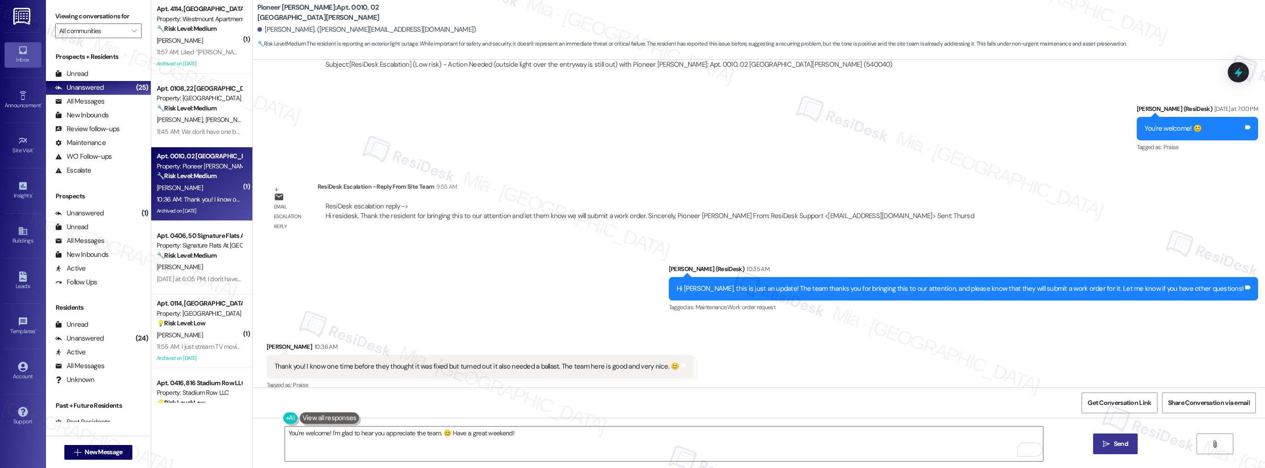
click at [1116, 446] on span "Send" at bounding box center [1121, 444] width 14 height 10
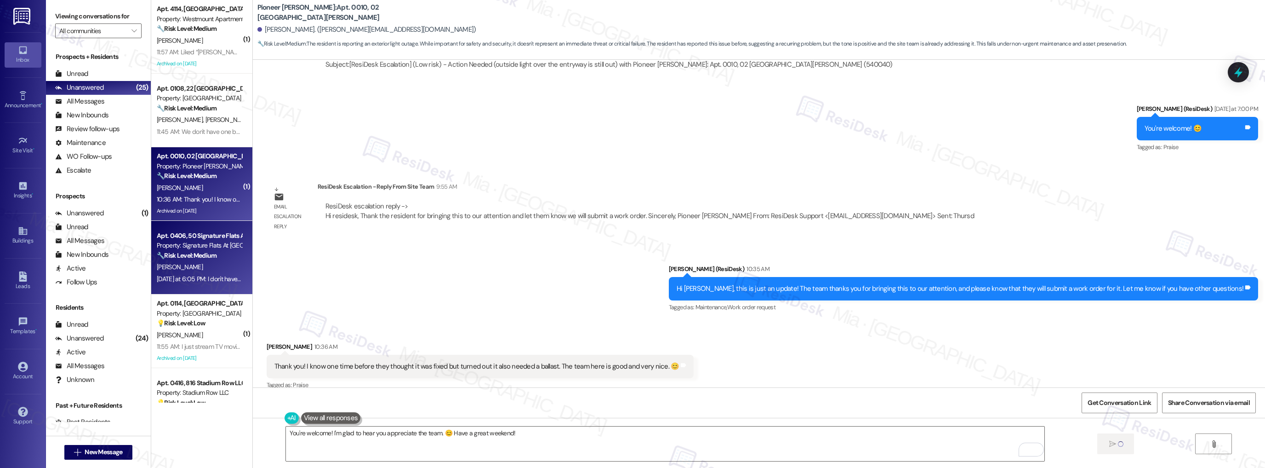
click at [222, 272] on div "[PERSON_NAME]" at bounding box center [199, 266] width 87 height 11
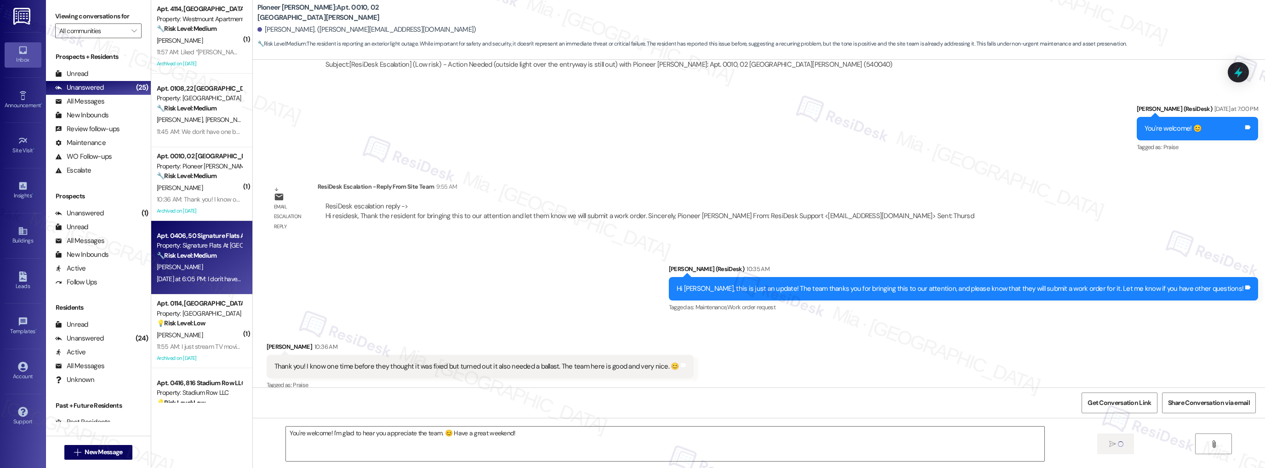
type textarea "Fetching suggested responses. Please feel free to read through the conversation…"
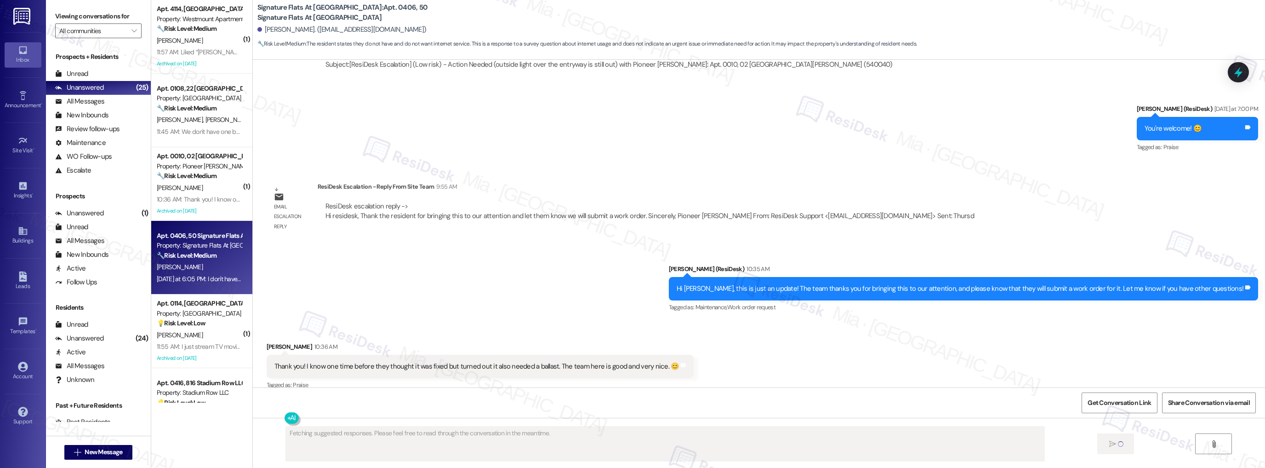
scroll to position [2154, 0]
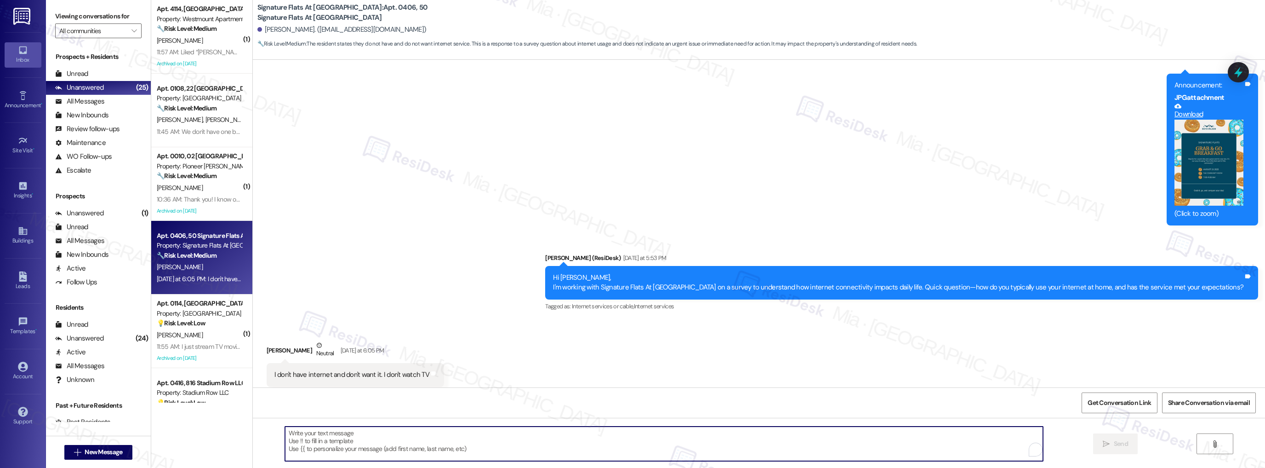
click at [361, 437] on textarea "To enrich screen reader interactions, please activate Accessibility in Grammarl…" at bounding box center [664, 443] width 759 height 34
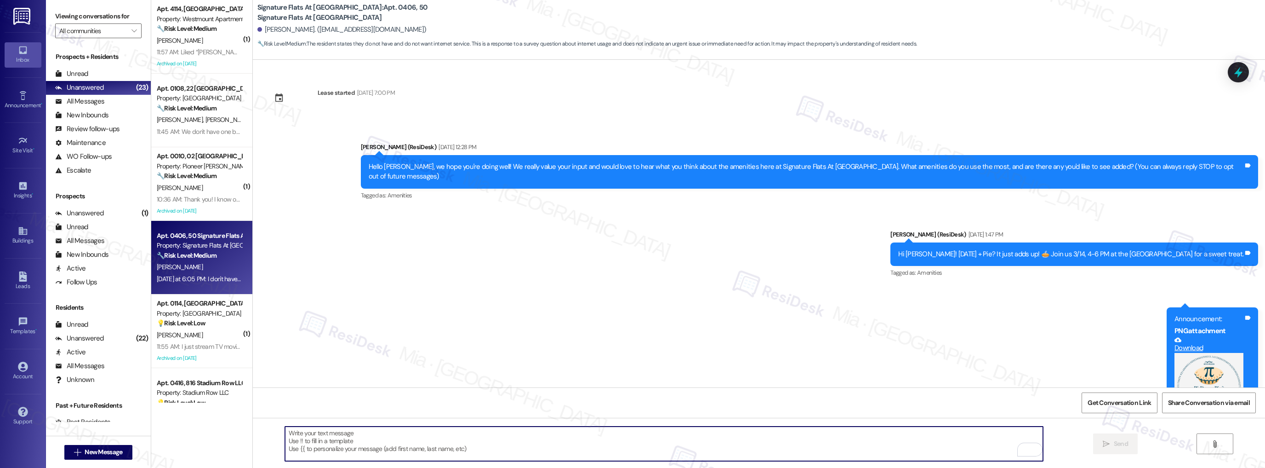
scroll to position [2154, 0]
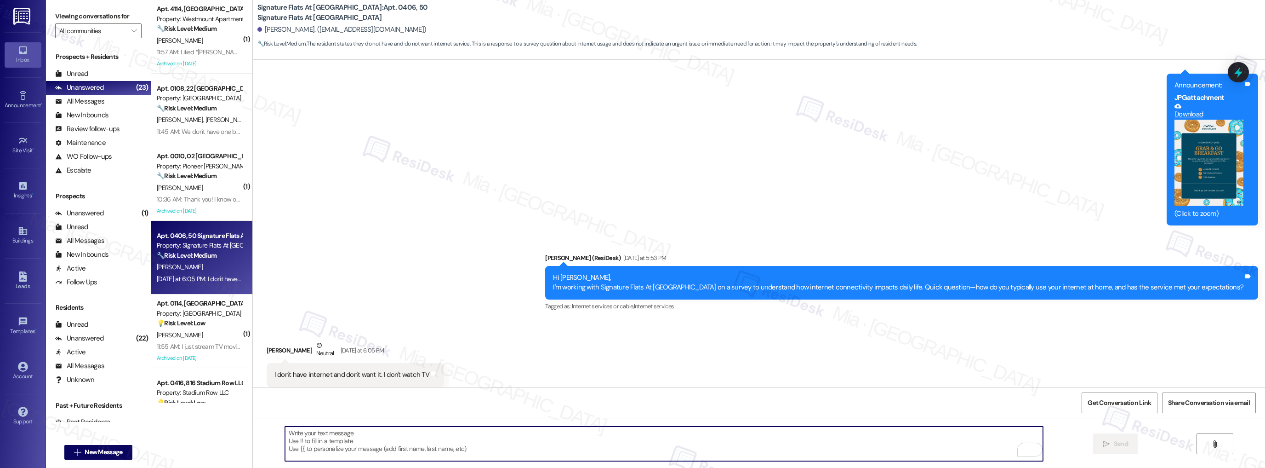
click at [364, 433] on textarea "To enrich screen reader interactions, please activate Accessibility in Grammarl…" at bounding box center [664, 443] width 759 height 34
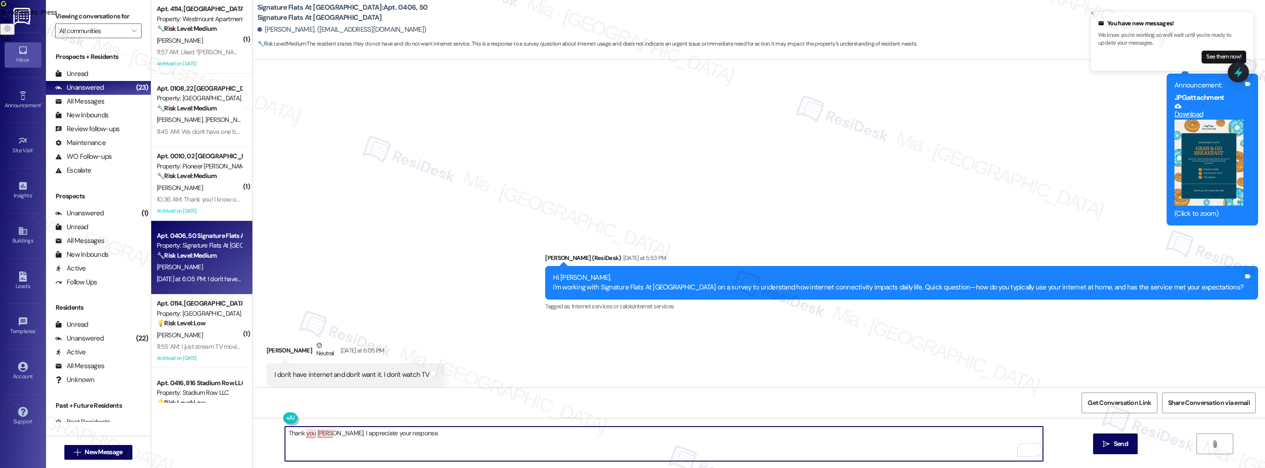
paste textarea "We're gathering resident feedback to improve connectivity"
click at [305, 405] on span "you" at bounding box center [306, 405] width 12 height 8
click at [327, 406] on span "Karen" at bounding box center [342, 405] width 61 height 8
click at [421, 432] on textarea "Thank you, Karen. I appreciate your response. We're gathering resident feedback…" at bounding box center [664, 443] width 759 height 34
click at [403, 432] on textarea "Thank you, Karen. I appreciate your response. We're gathering resident feedback…" at bounding box center [664, 443] width 759 height 34
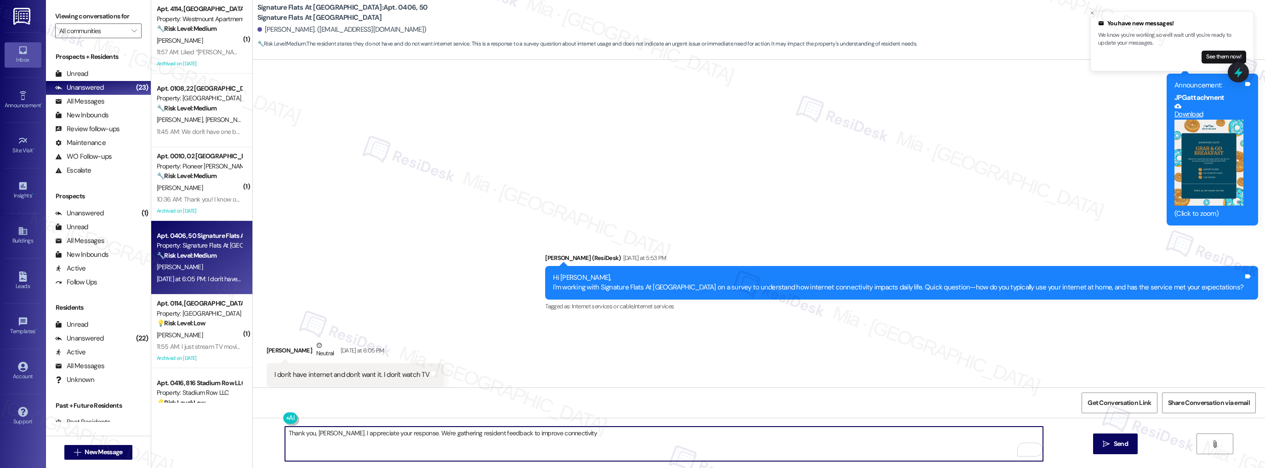
drag, startPoint x: 571, startPoint y: 434, endPoint x: 291, endPoint y: 439, distance: 279.6
click at [291, 439] on textarea "Thank you, Karen. I appreciate your response. We're gathering resident feedback…" at bounding box center [664, 443] width 759 height 34
click at [581, 433] on textarea "Thank you, Karen. I appreciate your response. We're gathering resident feedback…" at bounding box center [664, 443] width 759 height 34
click at [565, 435] on textarea "Thank you, Karen. I appreciate your response. We're gathering resident feedback…" at bounding box center [664, 443] width 759 height 34
click at [276, 432] on div "Thank you, Karen. I appreciate your response. We're gathering resident feedback…" at bounding box center [759, 452] width 1013 height 69
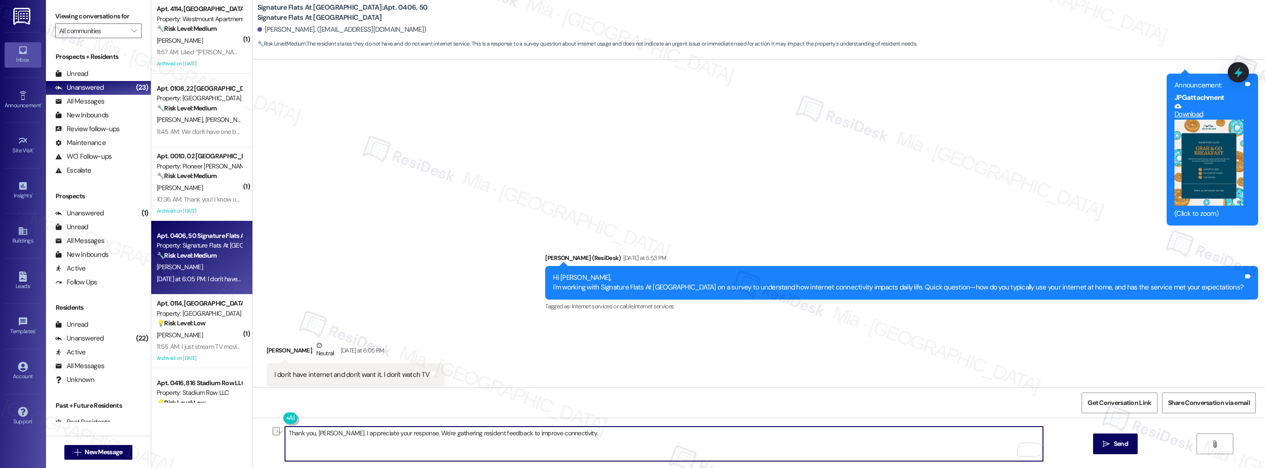
paste textarea "s so much for sharing your preference, and for taking the time to fill out the …"
click at [327, 434] on textarea "Thanks so much for sharing your preference, and for taking the time to fill out…" at bounding box center [664, 443] width 759 height 34
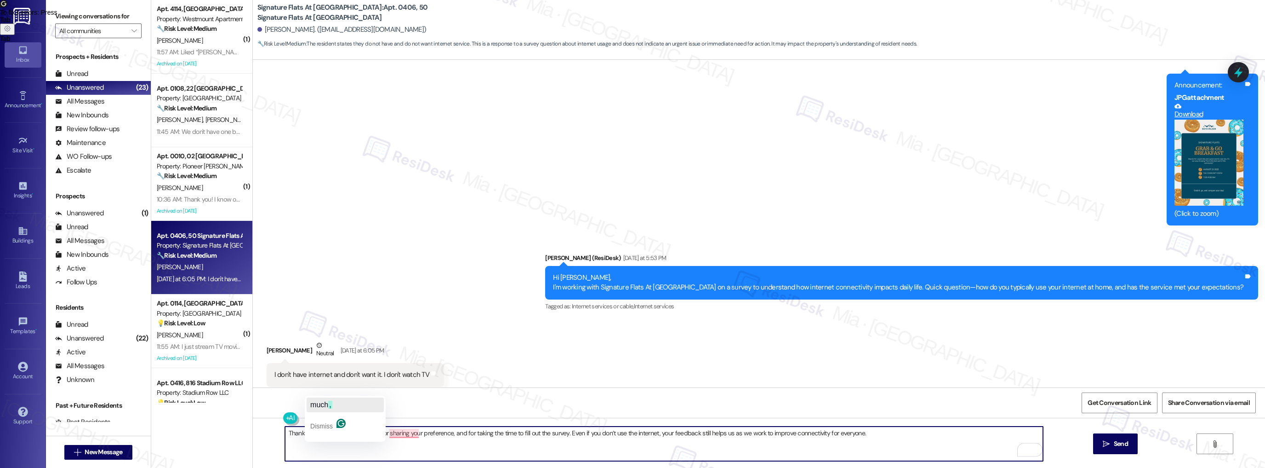
click at [322, 405] on span "much" at bounding box center [319, 405] width 18 height 8
click at [343, 432] on textarea "Thanks so much, Karen for sharing your preference, and for taking the time to f…" at bounding box center [664, 443] width 759 height 34
click at [410, 404] on span "preference" at bounding box center [405, 405] width 35 height 8
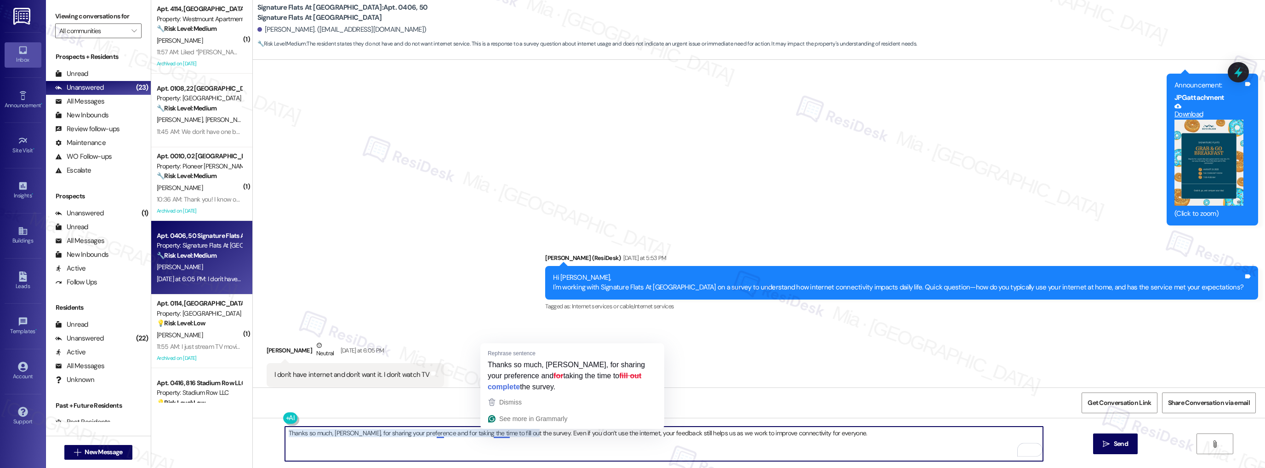
click at [492, 434] on textarea "Thanks so much, Karen, for sharing your preference and for taking the time to f…" at bounding box center [664, 443] width 759 height 34
click at [494, 434] on textarea "Thanks so much, Karen, for sharing your preference and for taking the time to f…" at bounding box center [664, 443] width 759 height 34
drag, startPoint x: 488, startPoint y: 433, endPoint x: 503, endPoint y: 433, distance: 15.2
click at [503, 433] on textarea "Thanks so much, Karen, for sharing your preference and for taking the time to f…" at bounding box center [664, 443] width 759 height 34
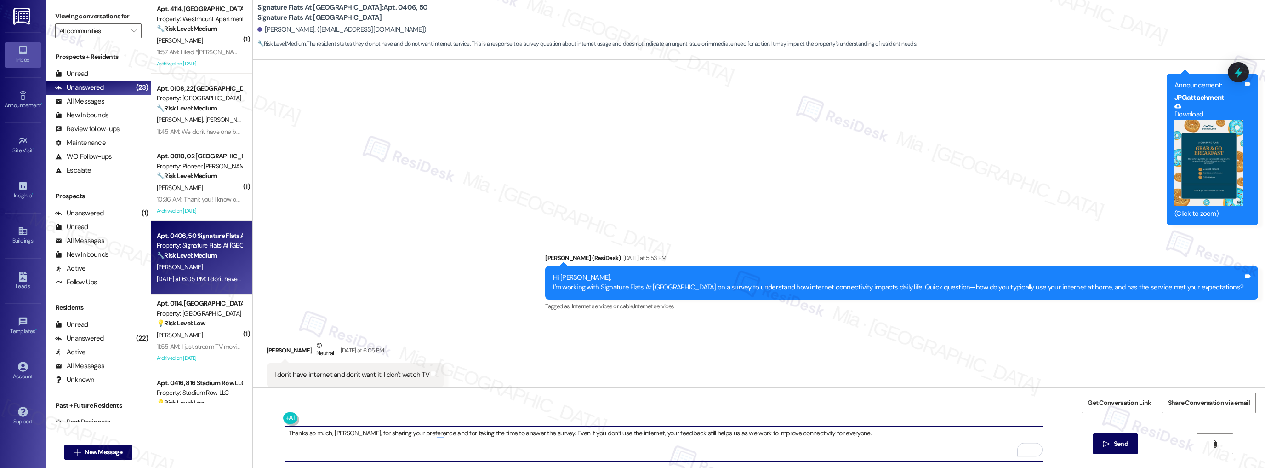
click at [850, 434] on textarea "Thanks so much, Karen, for sharing your preference and for taking the time to a…" at bounding box center [664, 443] width 759 height 34
drag, startPoint x: 839, startPoint y: 433, endPoint x: 277, endPoint y: 435, distance: 562.4
click at [277, 435] on div "Thanks so much, Karen, for sharing your preference and for taking the time to a…" at bounding box center [759, 452] width 1013 height 69
type textarea "Thanks so much, Karen, for sharing your preference and for taking the time to a…"
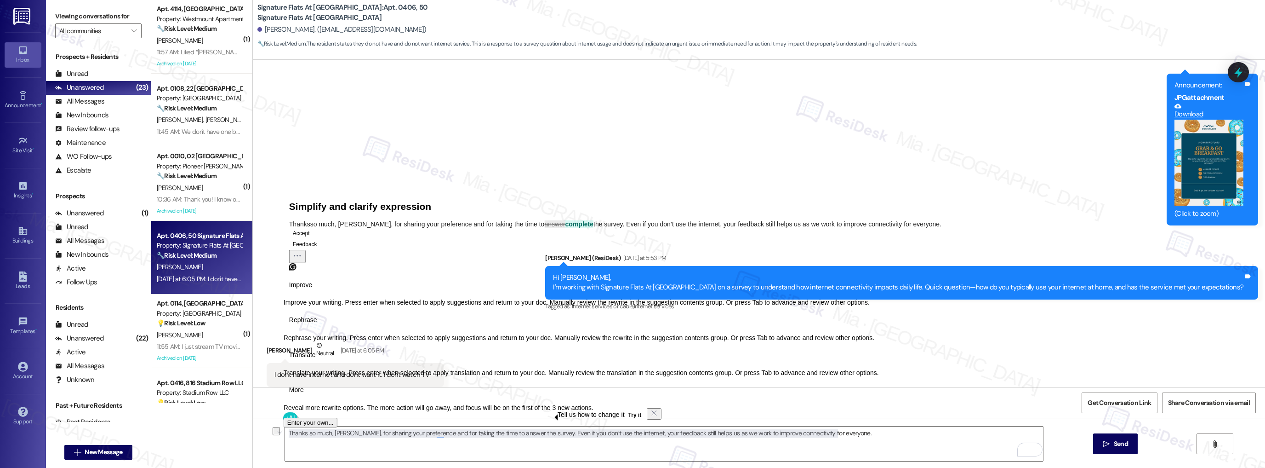
click at [312, 239] on button "Accept" at bounding box center [301, 233] width 24 height 11
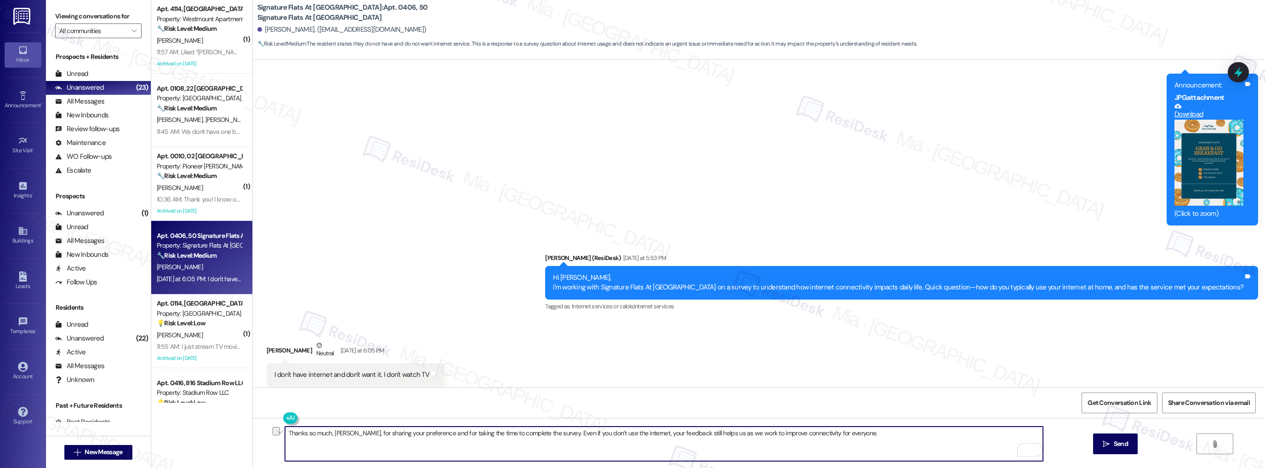
drag, startPoint x: 868, startPoint y: 434, endPoint x: 280, endPoint y: 435, distance: 588.6
click at [280, 435] on div "Thanks so much, Karen, for sharing your preference and for taking the time to c…" at bounding box center [759, 452] width 1013 height 69
type textarea "Thanks so much, Karen, for sharing your preference and for taking the time to c…"
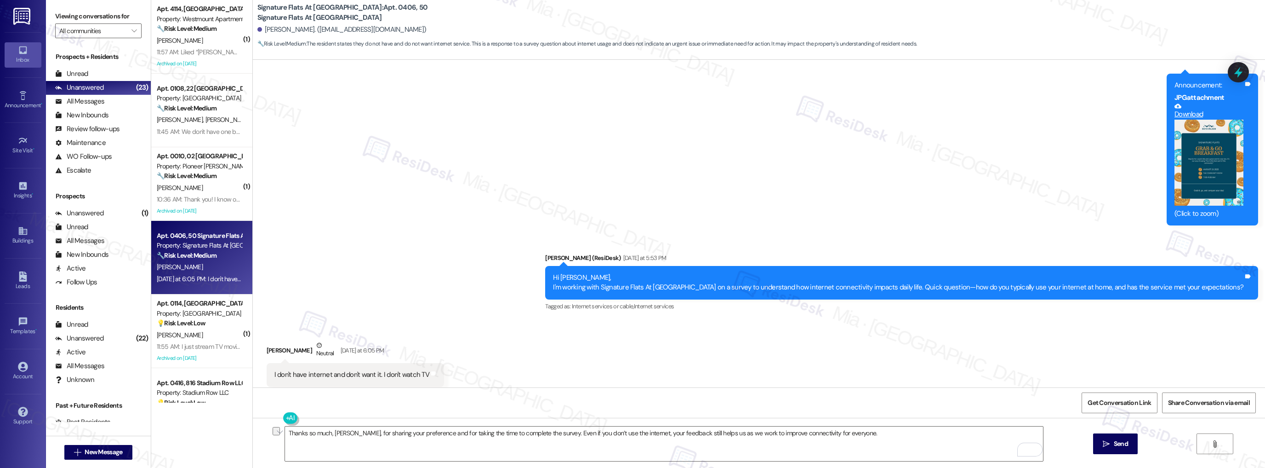
click at [917, 366] on div "Received via SMS Karen Mcgowan Neutral Yesterday at 6:05 PM I don't have intern…" at bounding box center [759, 363] width 1013 height 87
click at [1130, 441] on button " Send" at bounding box center [1115, 443] width 45 height 21
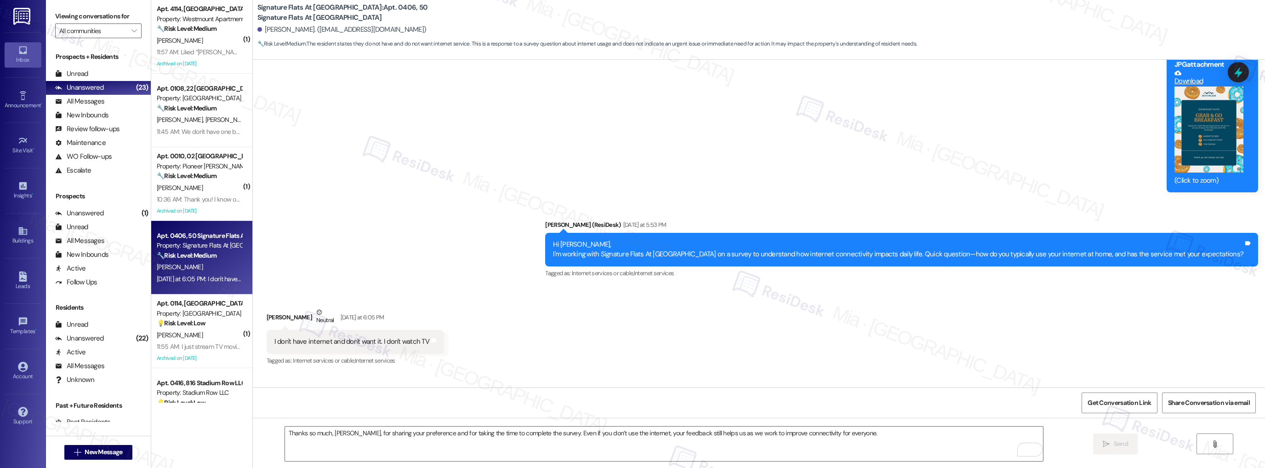
scroll to position [2218, 0]
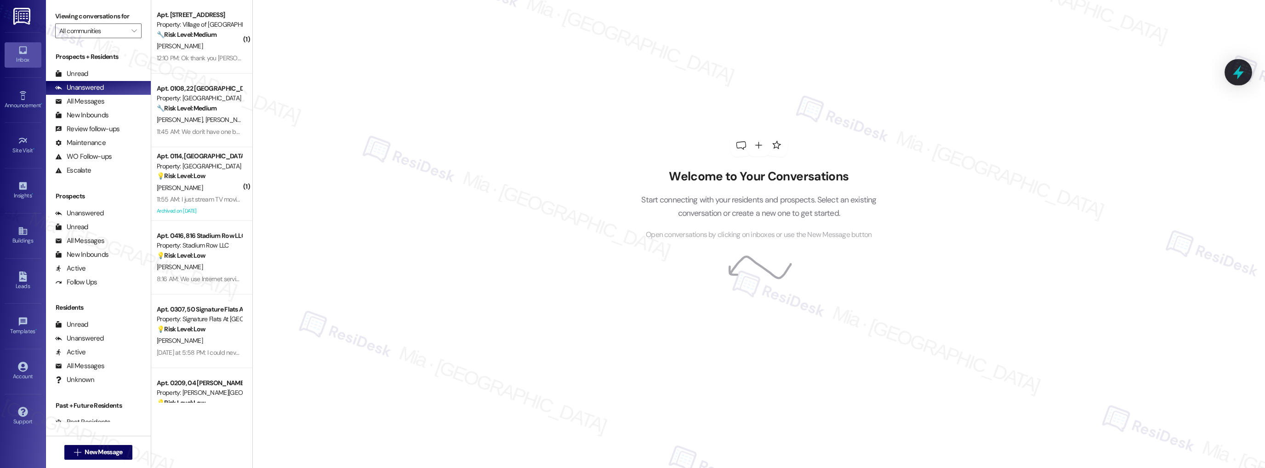
click at [1242, 72] on icon at bounding box center [1238, 72] width 11 height 14
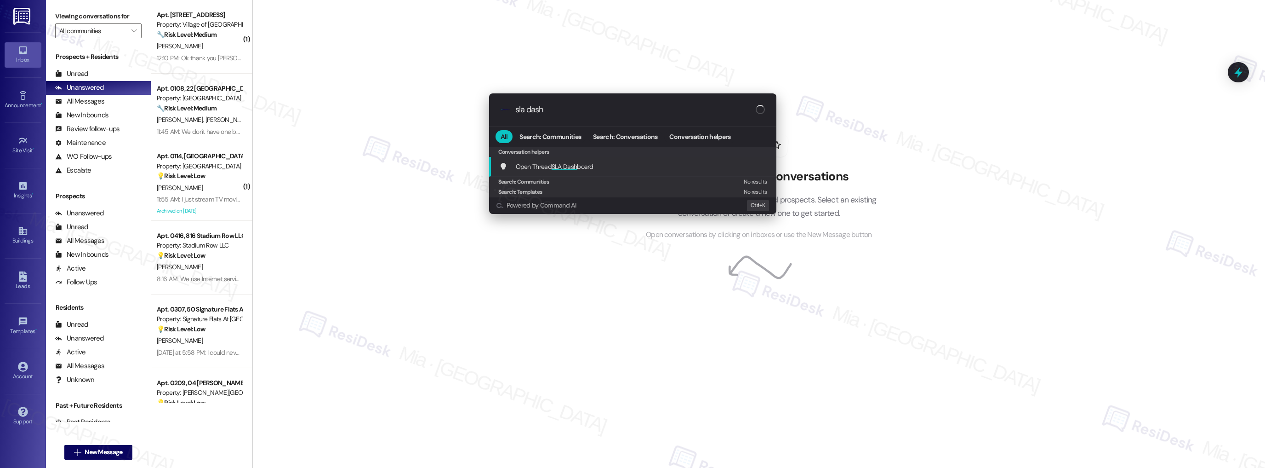
type input "sla dash"
click at [555, 166] on span "SLA Dash" at bounding box center [564, 166] width 25 height 8
